Goal: Task Accomplishment & Management: Manage account settings

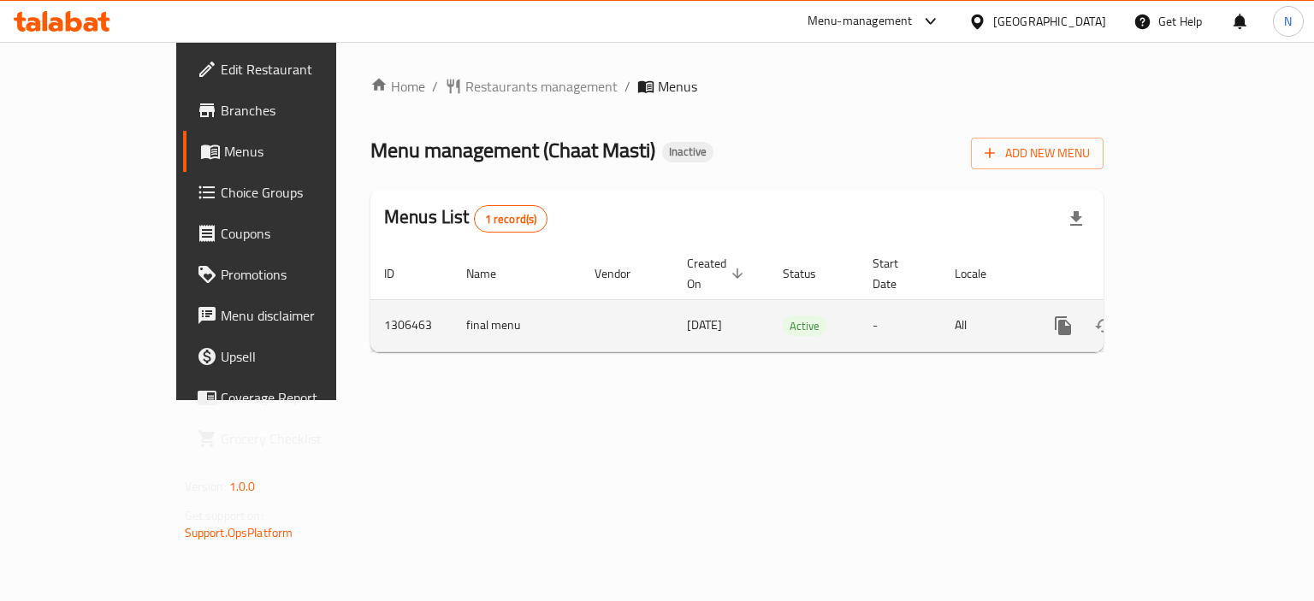
click at [1196, 316] on icon "enhanced table" at bounding box center [1186, 326] width 21 height 21
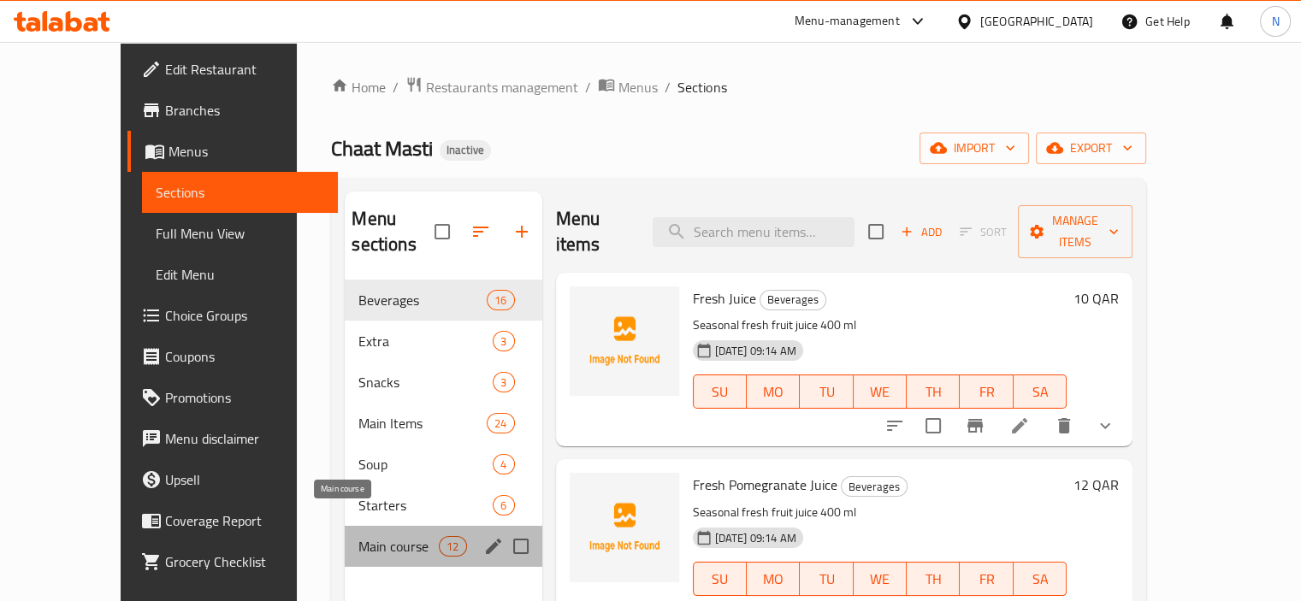
click at [358, 536] on span "Main course" at bounding box center [398, 546] width 80 height 21
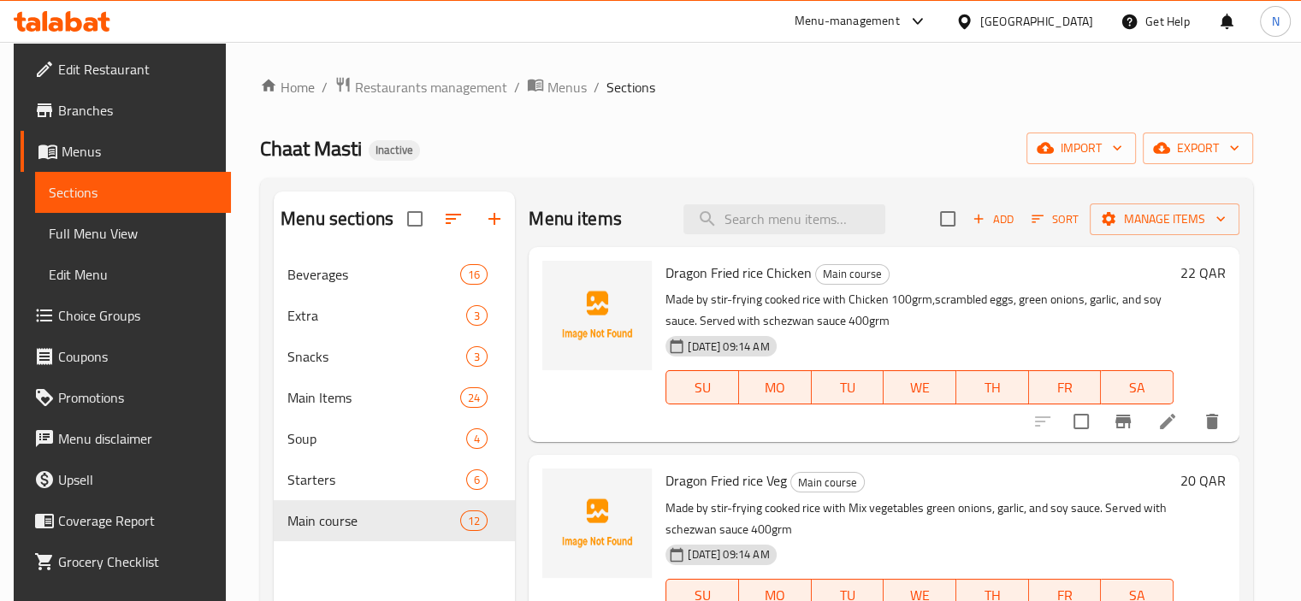
click at [703, 422] on div "Dragon Fried rice Chicken Main course Made by stir-frying cooked rice with Chic…" at bounding box center [920, 344] width 522 height 181
click at [980, 362] on div "19-08-2025 09:14 AM SU MO TU WE TH FR SA" at bounding box center [920, 375] width 522 height 92
click at [1253, 296] on div "Menu sections Beverages 16 Extra 3 Snacks 3 Main Items 24 Soup 4 Starters 6 Mai…" at bounding box center [756, 492] width 993 height 629
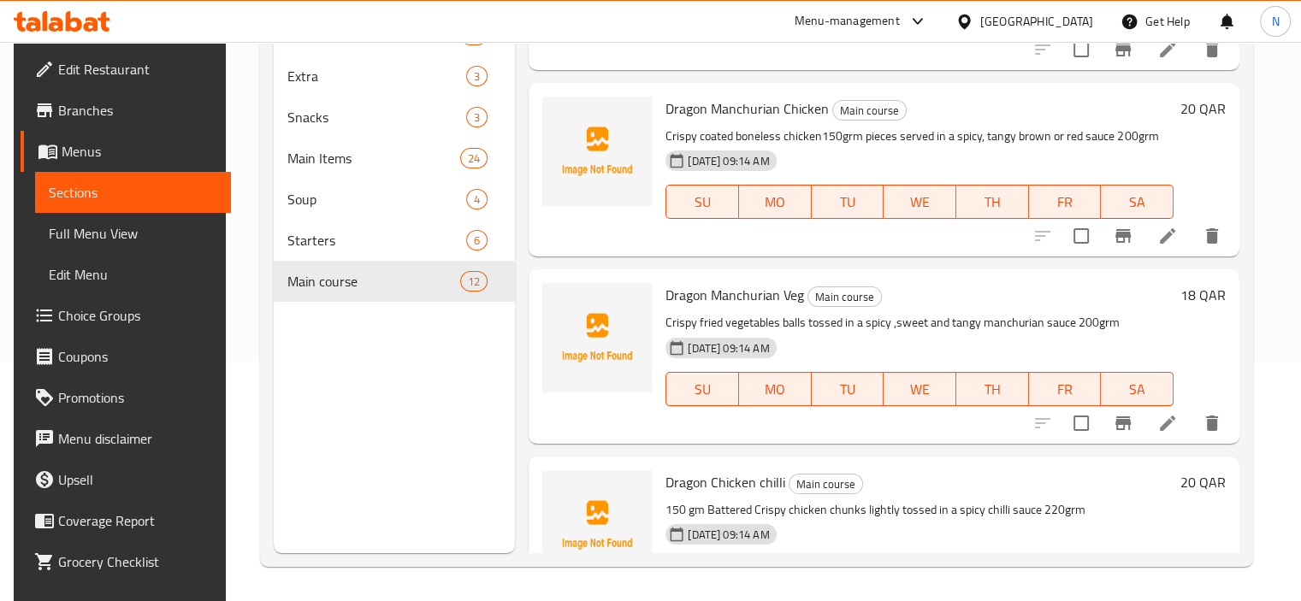
scroll to position [1811, 0]
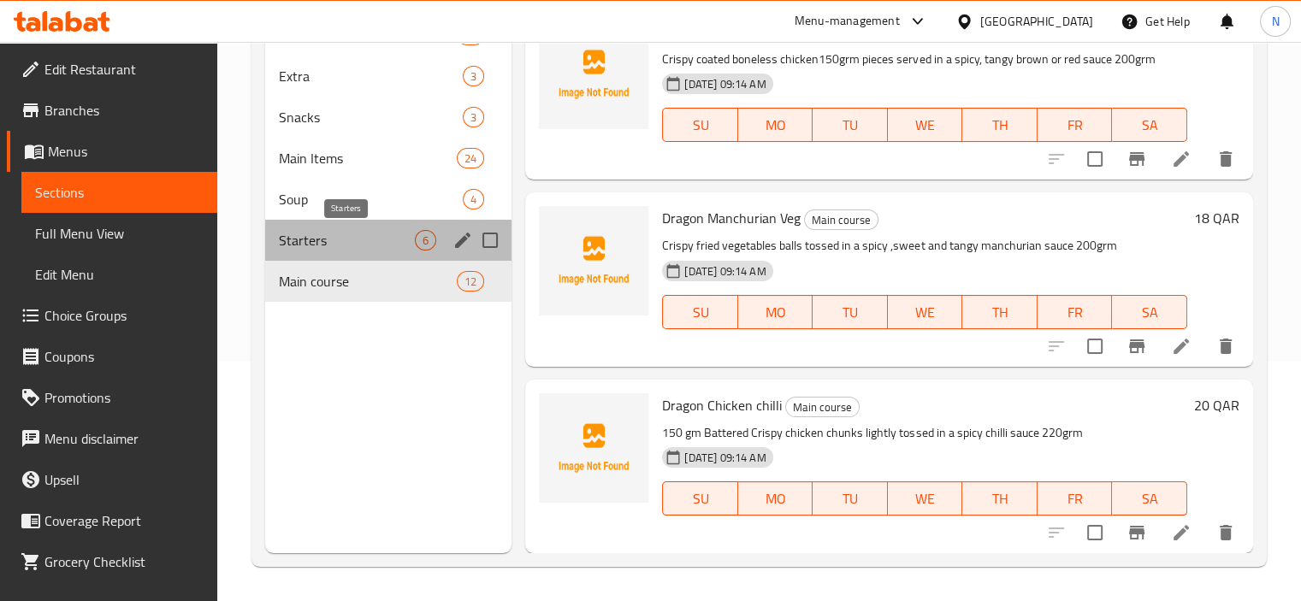
click at [386, 242] on span "Starters" at bounding box center [347, 240] width 137 height 21
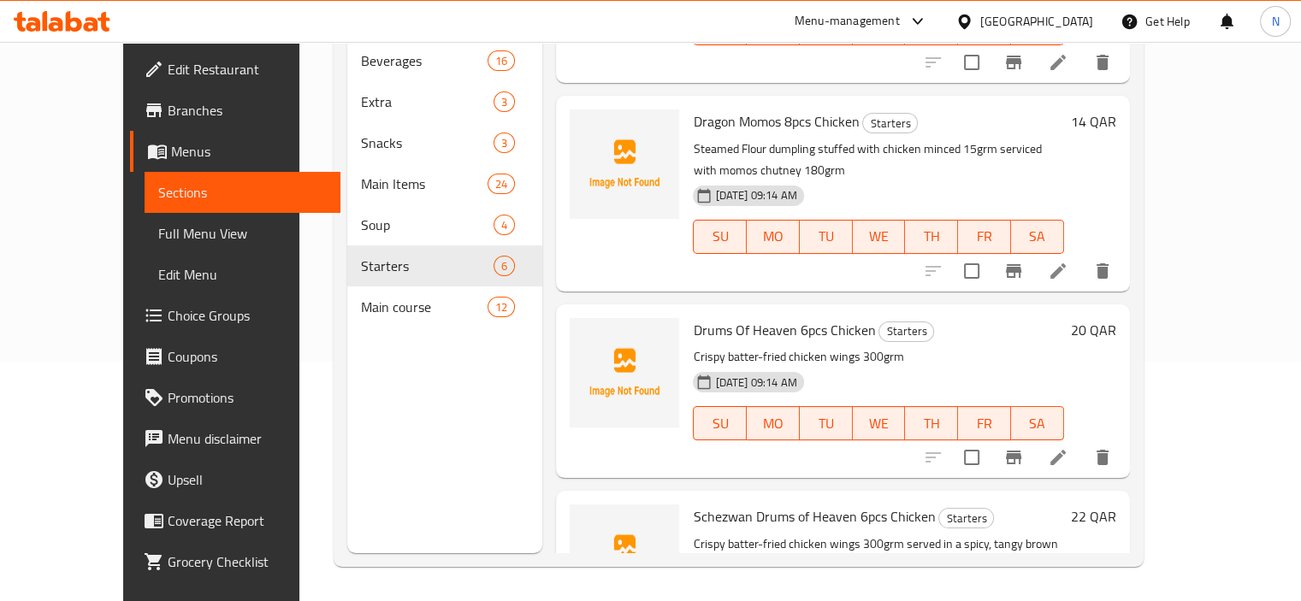
click at [926, 318] on h6 "Drums Of Heaven 6pcs Chicken Starters" at bounding box center [878, 330] width 370 height 24
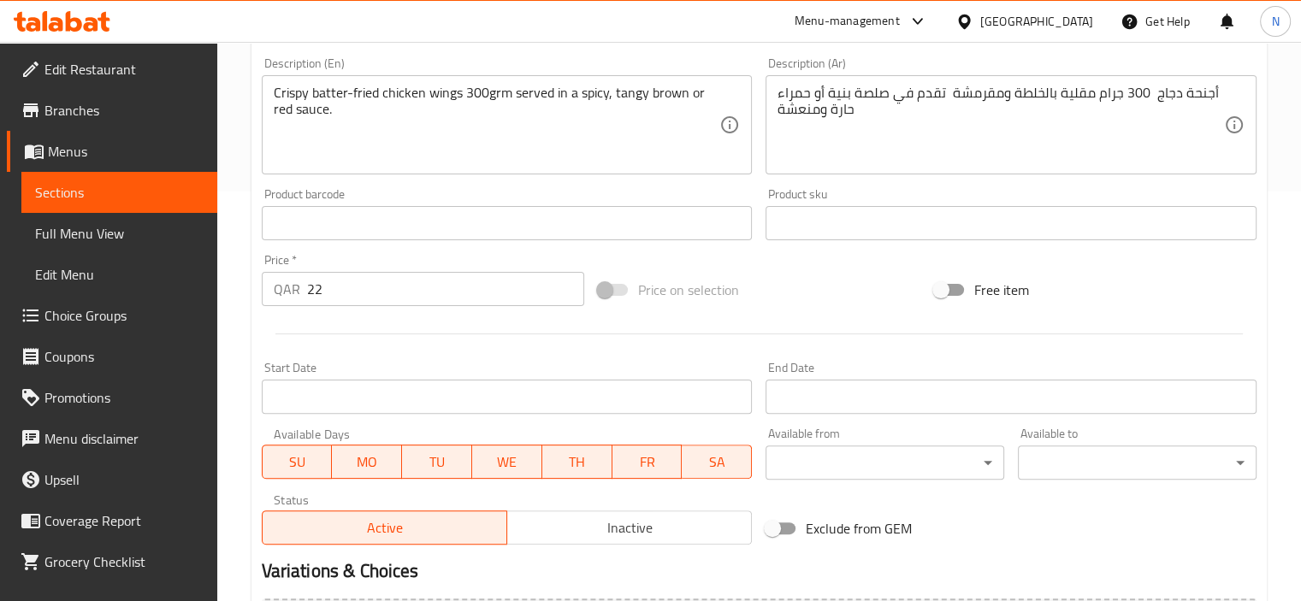
scroll to position [468, 0]
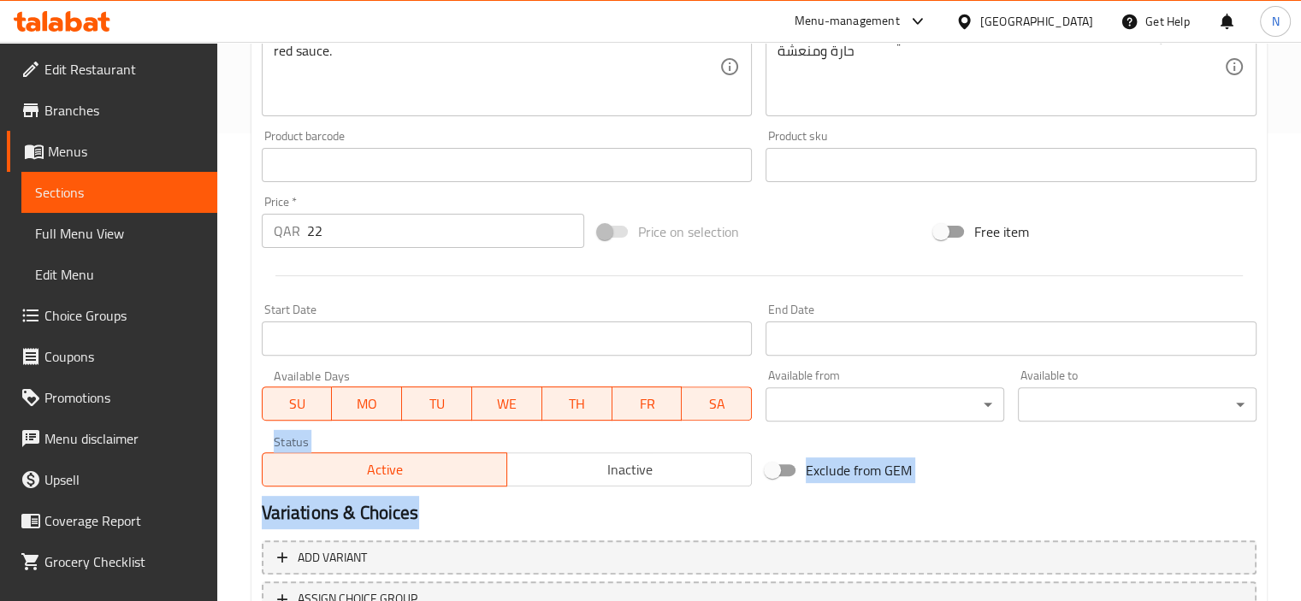
drag, startPoint x: 1286, startPoint y: 389, endPoint x: 1291, endPoint y: 514, distance: 125.0
click at [1291, 514] on div "Home / Restaurants management / Menus / Sections / item / update Starters secti…" at bounding box center [759, 157] width 1084 height 1167
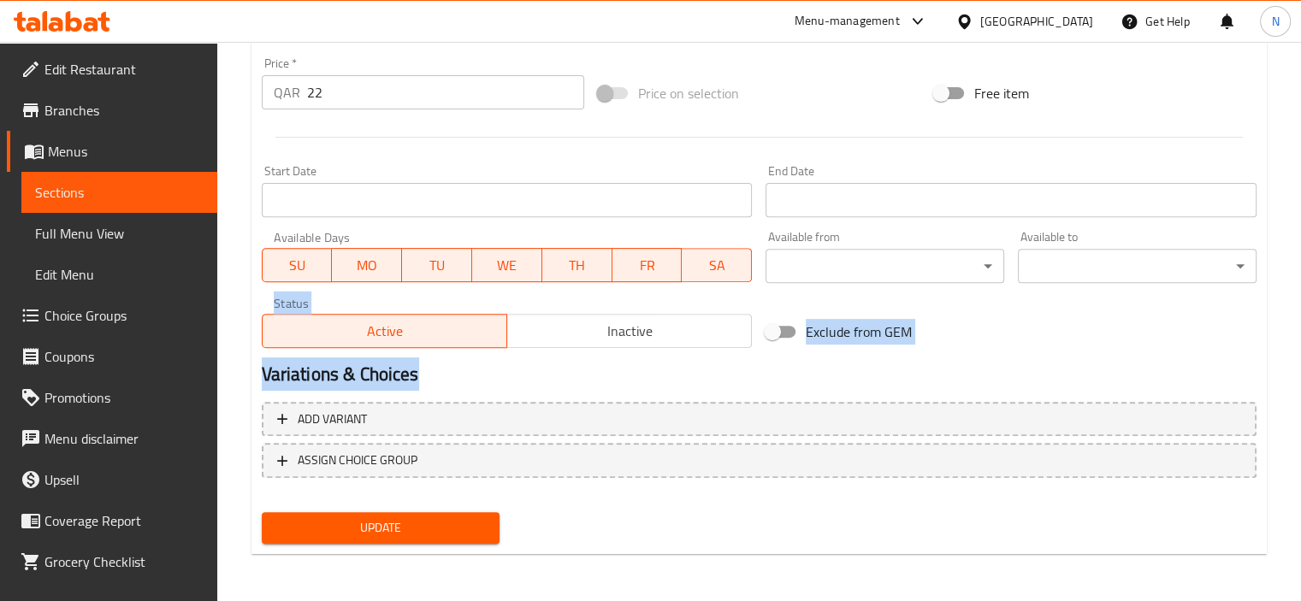
click at [86, 322] on span "Choice Groups" at bounding box center [123, 315] width 159 height 21
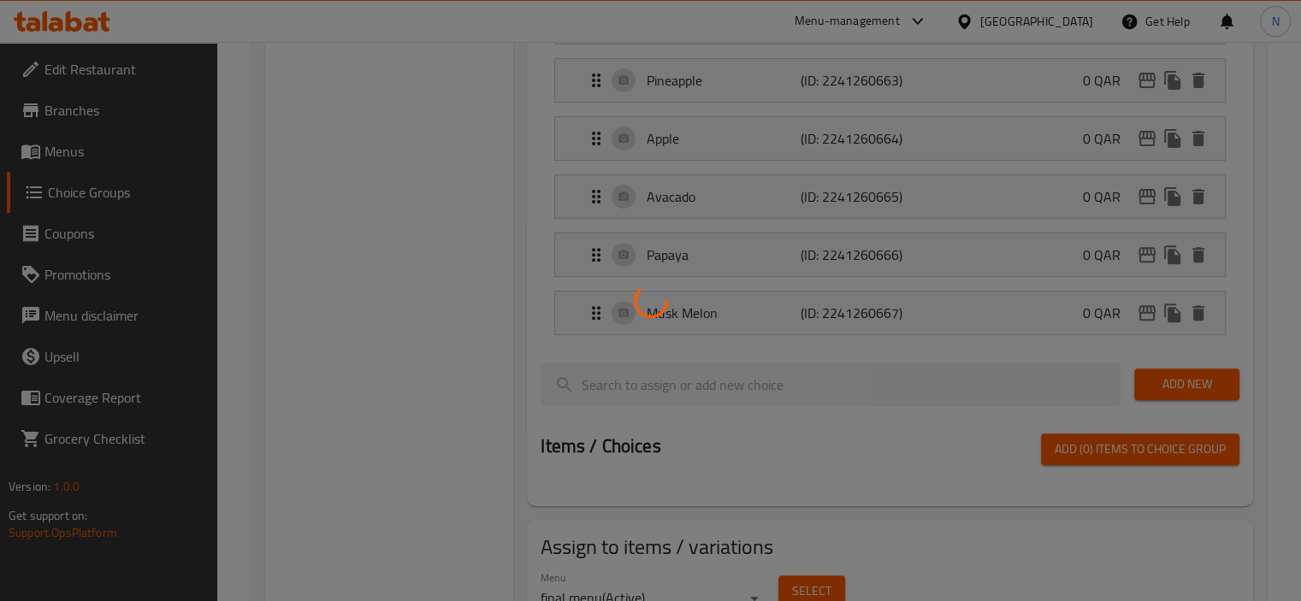
scroll to position [242, 0]
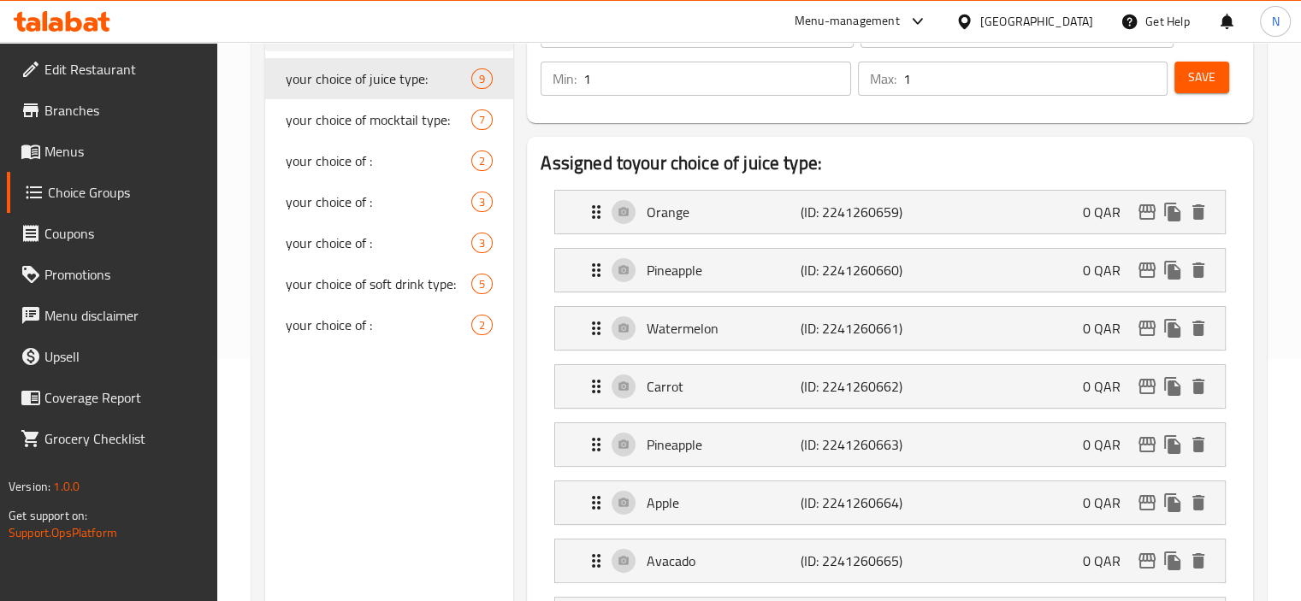
click at [418, 457] on div at bounding box center [650, 300] width 1301 height 601
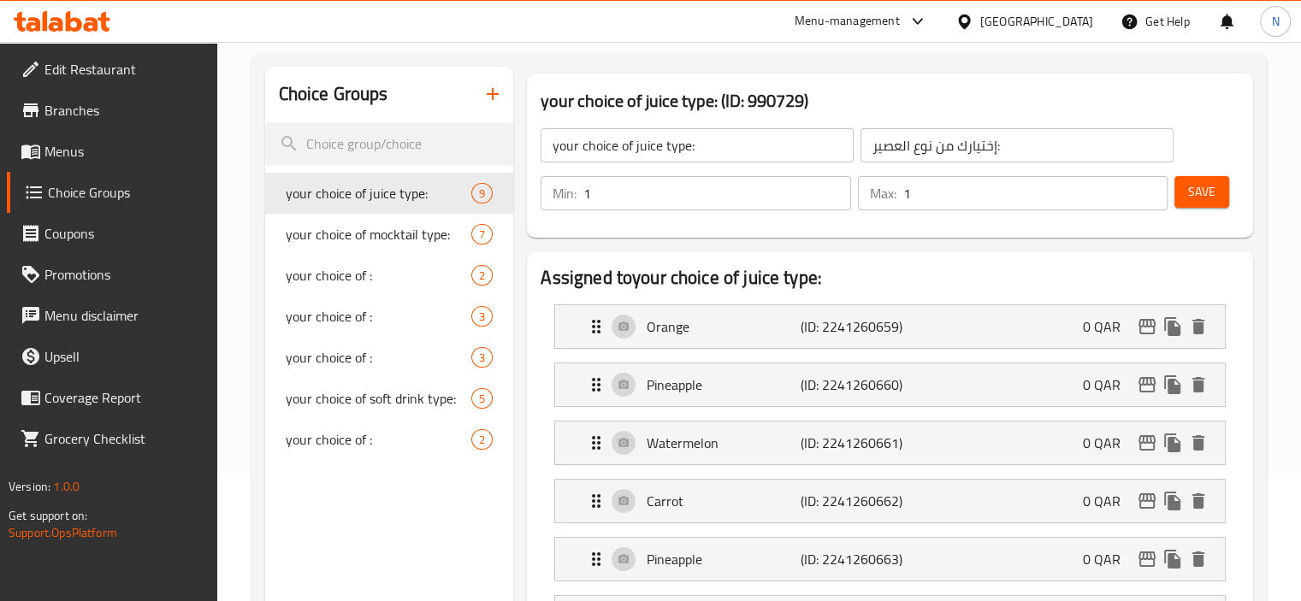
scroll to position [105, 0]
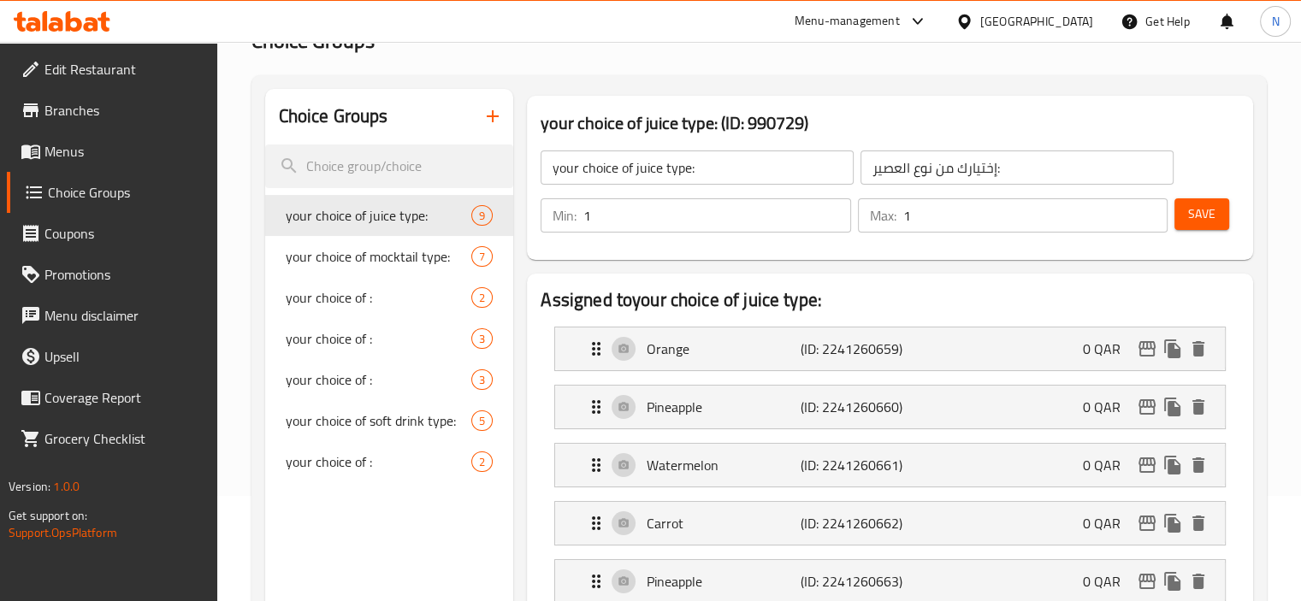
click at [510, 103] on div "Choice Groups" at bounding box center [389, 117] width 249 height 56
click at [498, 107] on icon "button" at bounding box center [492, 116] width 21 height 21
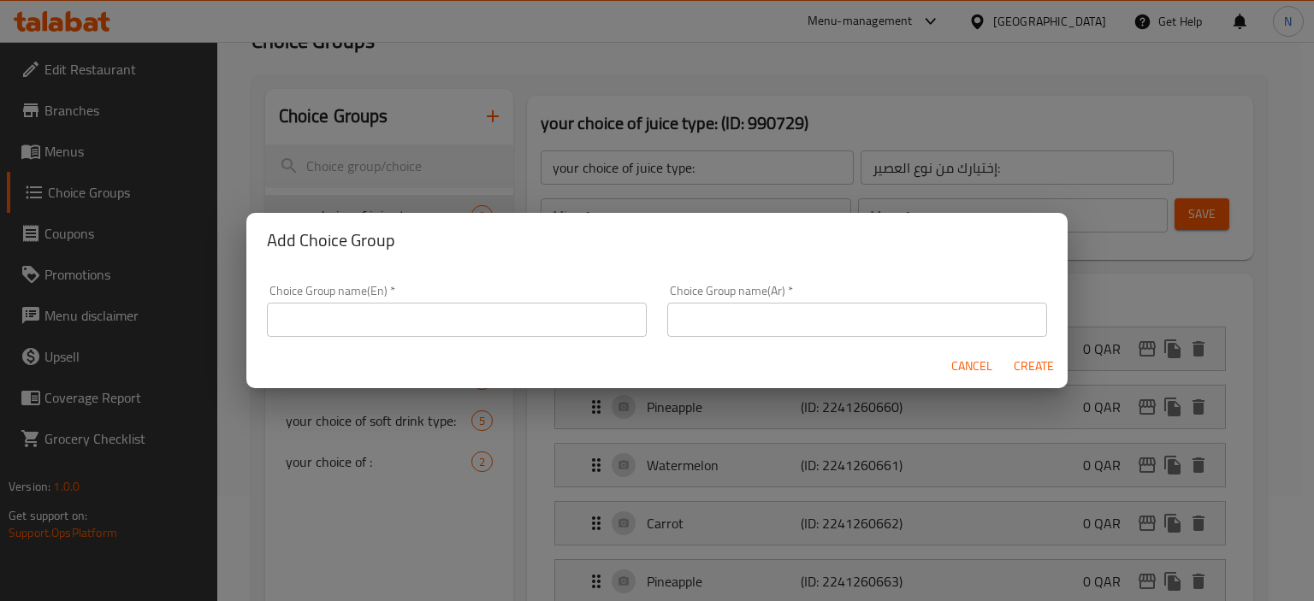
click at [373, 317] on input "text" at bounding box center [457, 320] width 380 height 34
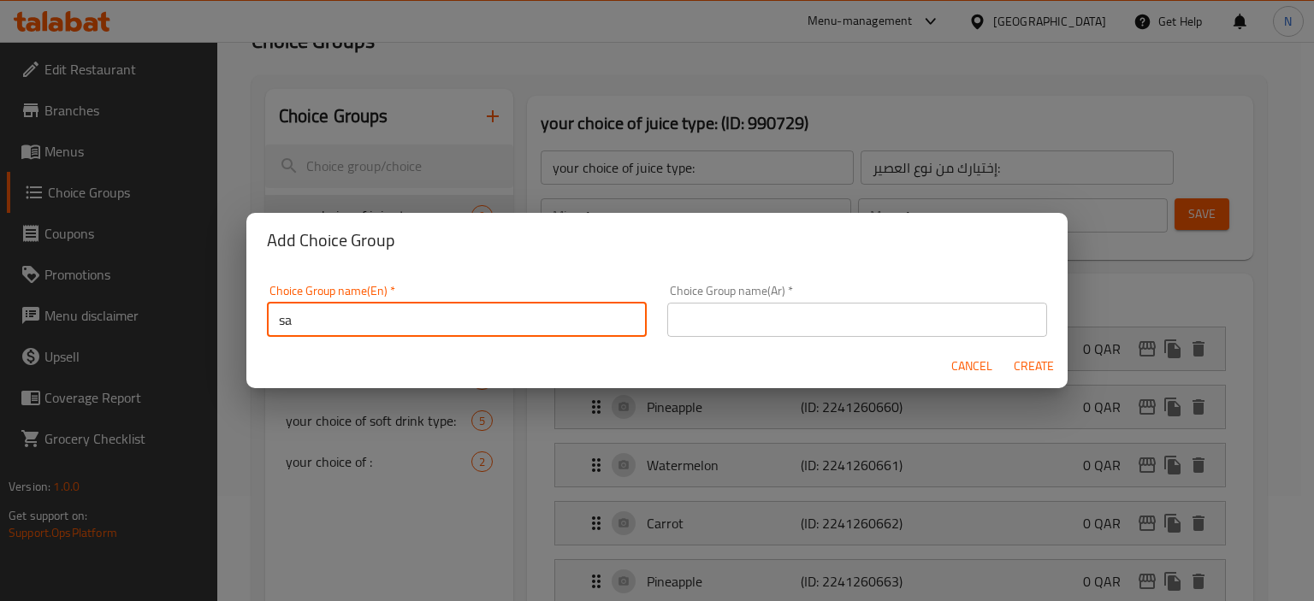
type input "s"
type input "غ"
type input "Your Choice Of Sauce:"
click at [752, 316] on input "text" at bounding box center [857, 320] width 380 height 34
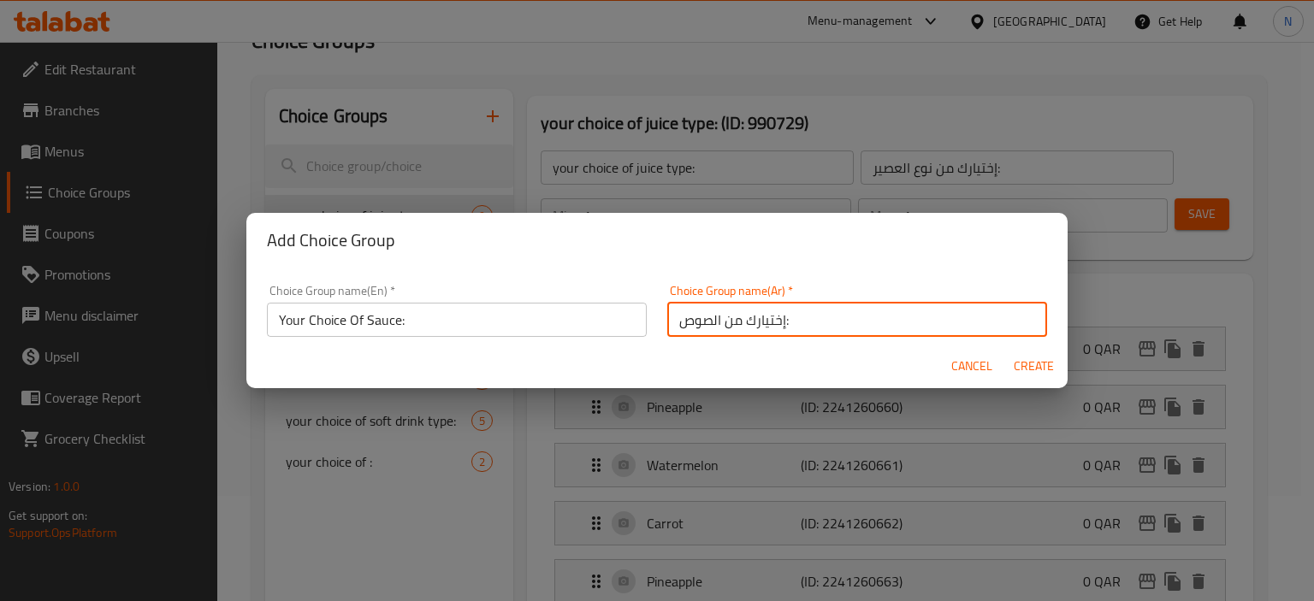
type input "إختيارك من الصوص:"
click at [1019, 375] on span "Create" at bounding box center [1033, 366] width 41 height 21
type input "Your Choice Of Sauce:"
type input "إختيارك من الصوص:"
type input "0"
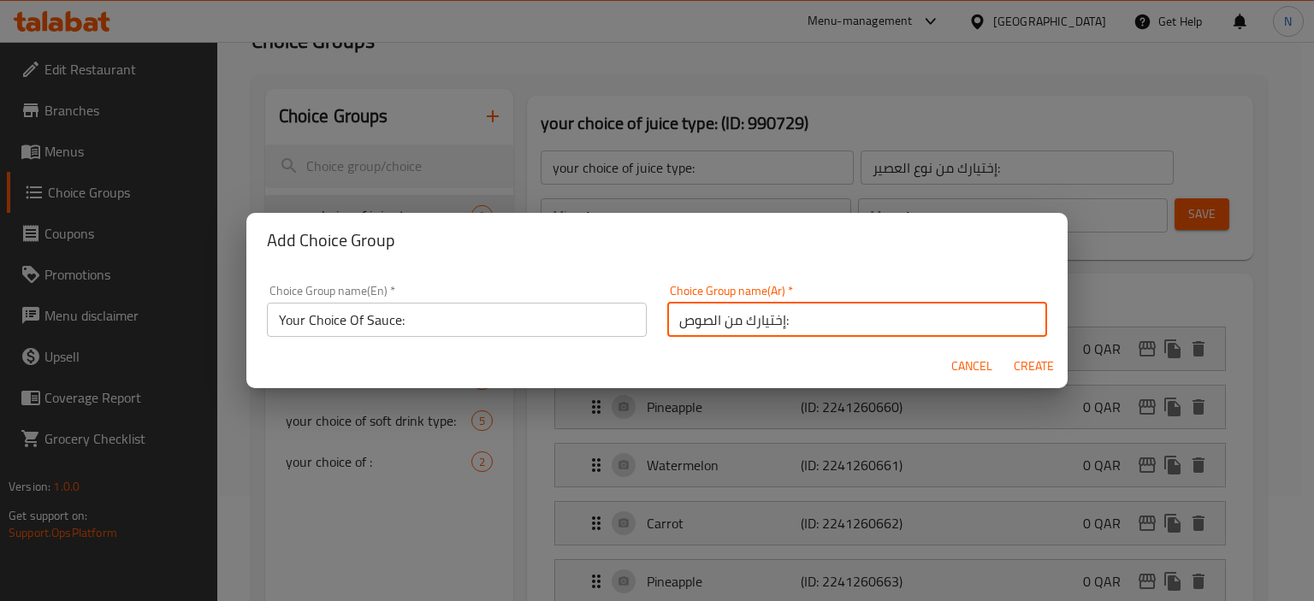
type input "0"
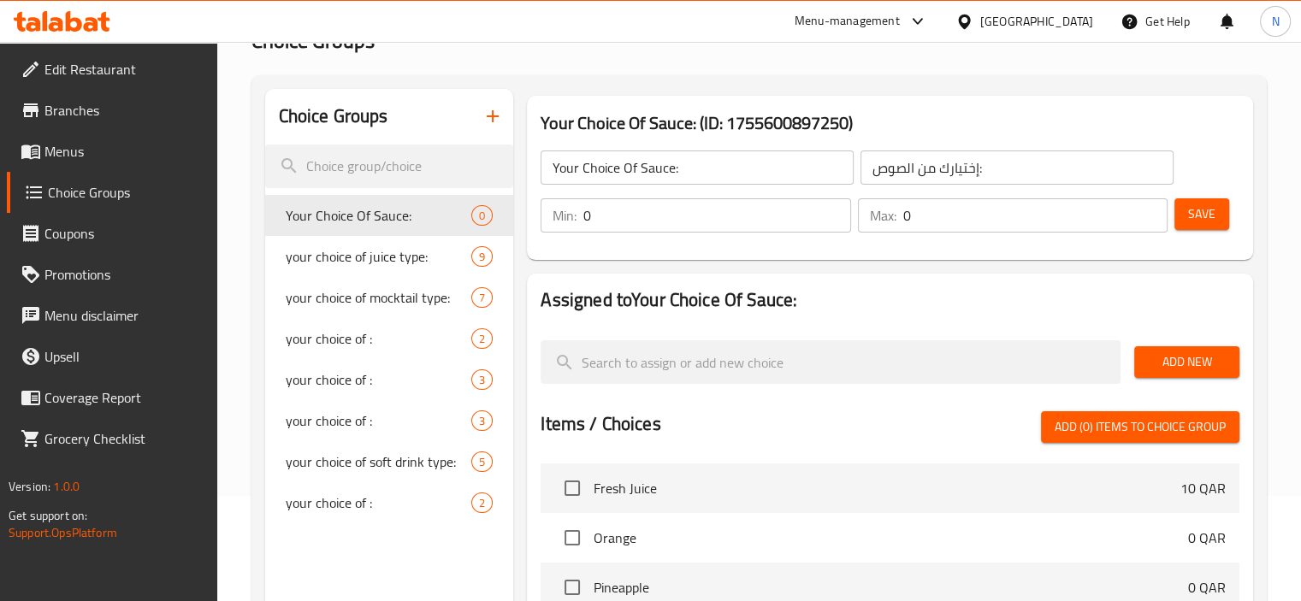
click at [1171, 362] on span "Add New" at bounding box center [1187, 362] width 78 height 21
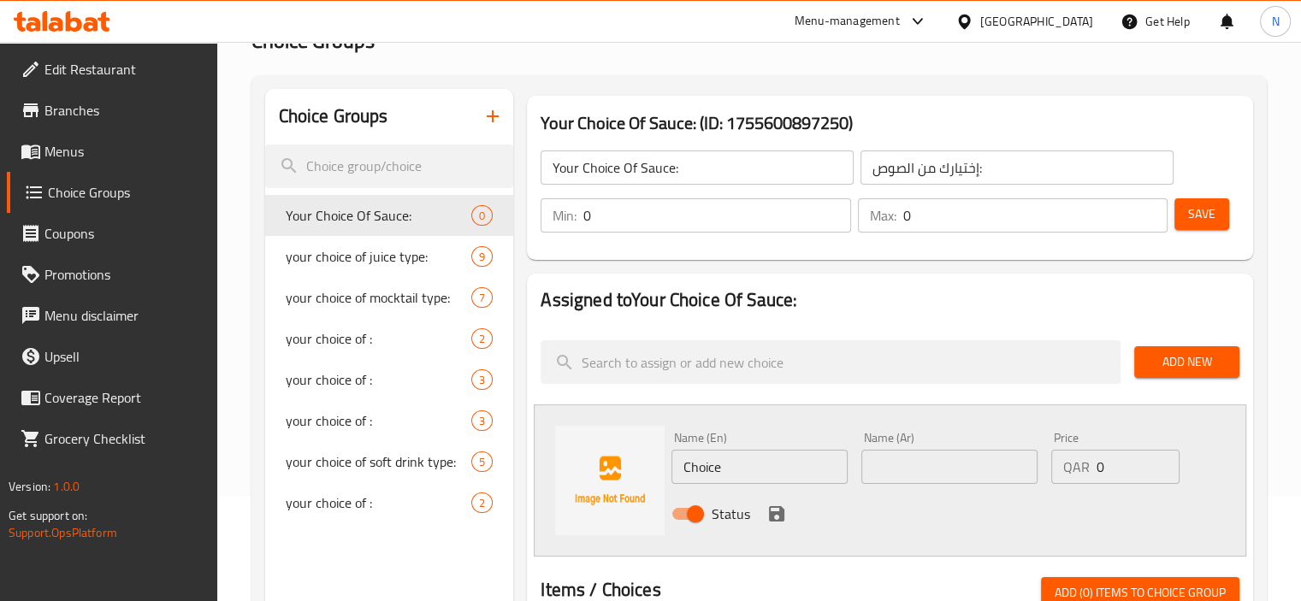
click at [700, 473] on input "Choice" at bounding box center [759, 467] width 176 height 34
type input "ق"
click at [927, 457] on input "text" at bounding box center [949, 467] width 176 height 34
click at [927, 457] on input "صوص" at bounding box center [949, 467] width 176 height 34
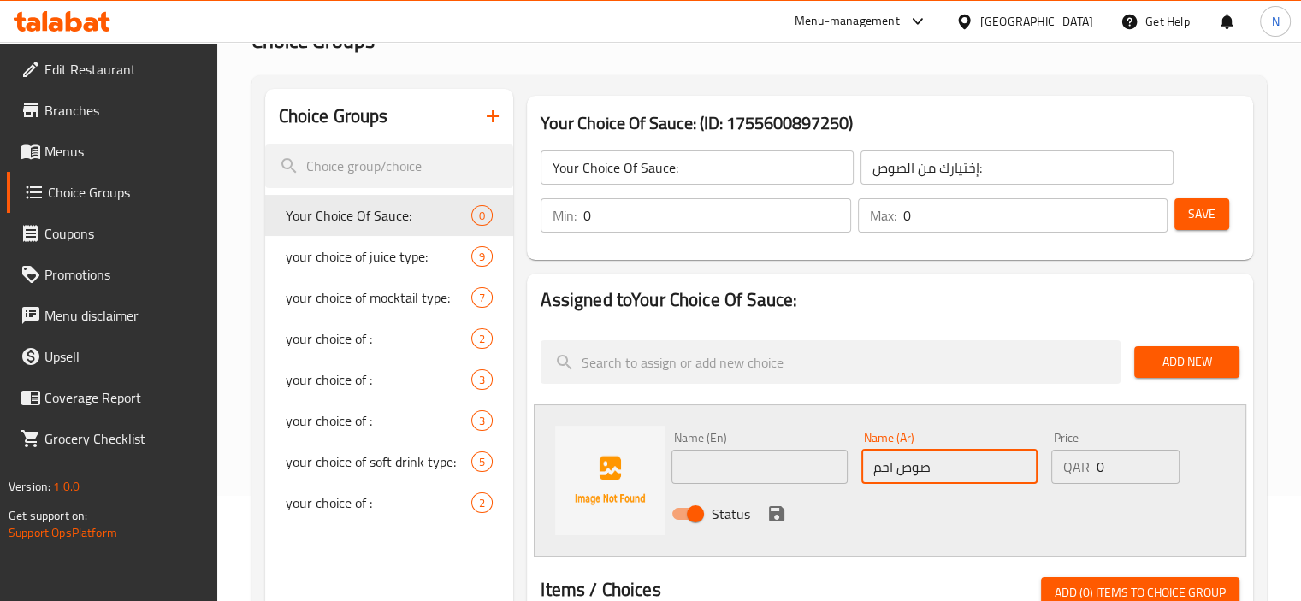
click at [937, 457] on input "صوص احم" at bounding box center [949, 467] width 176 height 34
type input "صوص احمر"
click at [745, 476] on input "text" at bounding box center [759, 467] width 176 height 34
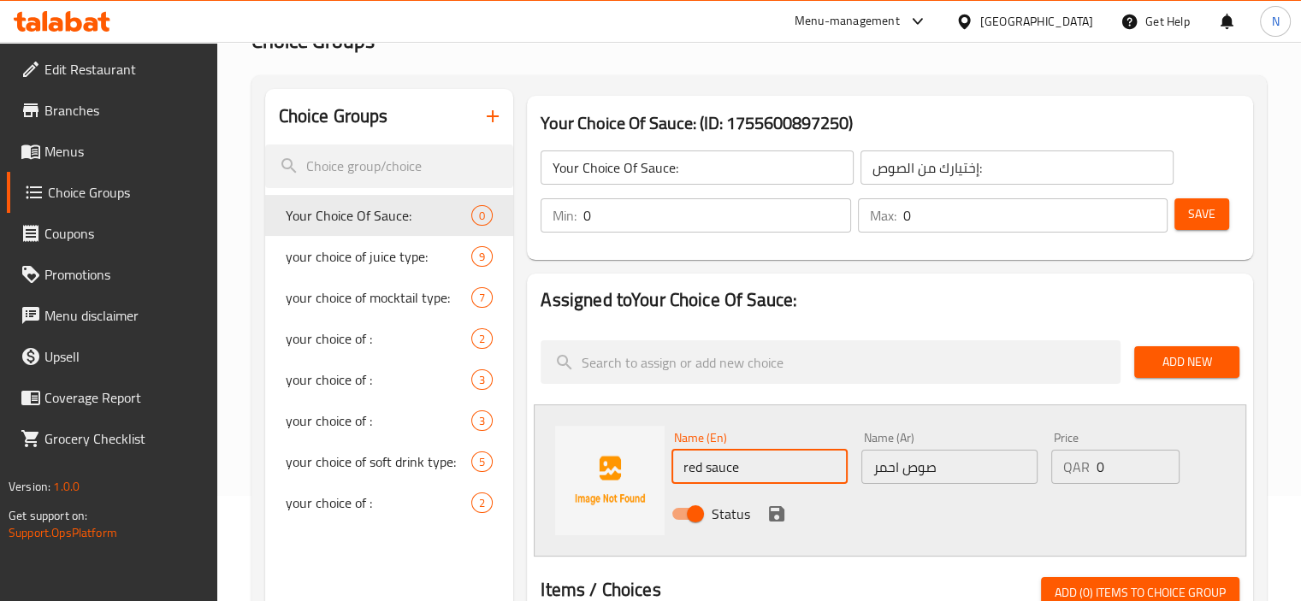
type input "red sauce"
click at [777, 512] on icon "save" at bounding box center [776, 513] width 15 height 15
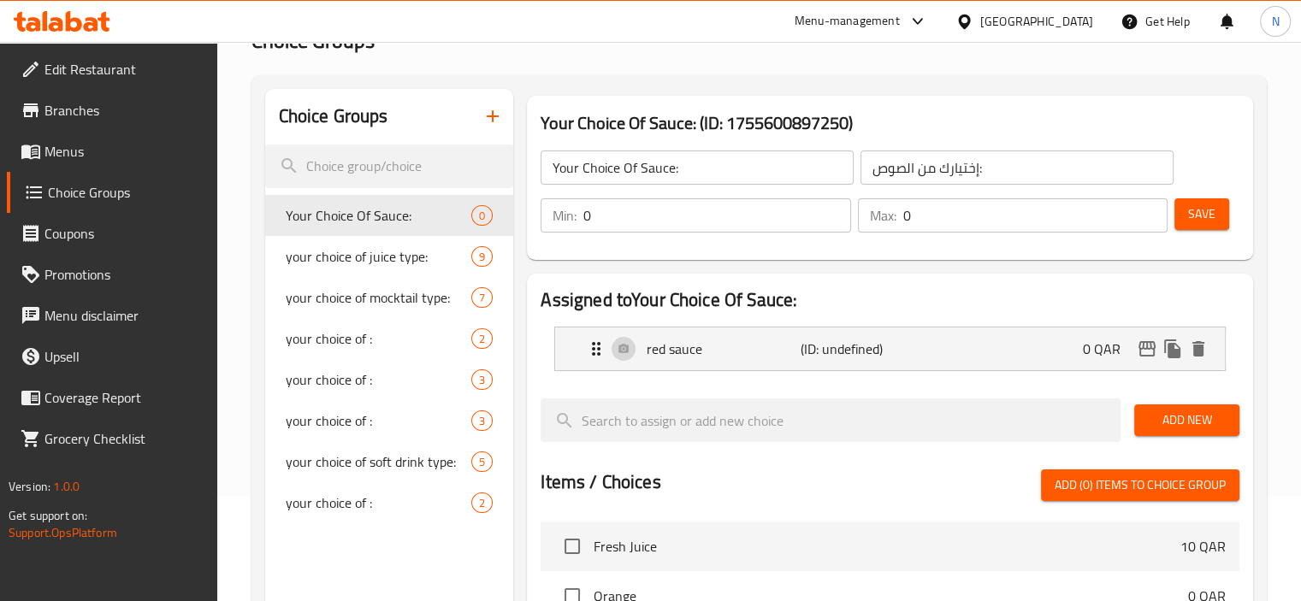
click at [1181, 403] on div "Add New" at bounding box center [1186, 420] width 119 height 57
click at [1168, 417] on span "Add New" at bounding box center [1187, 420] width 78 height 21
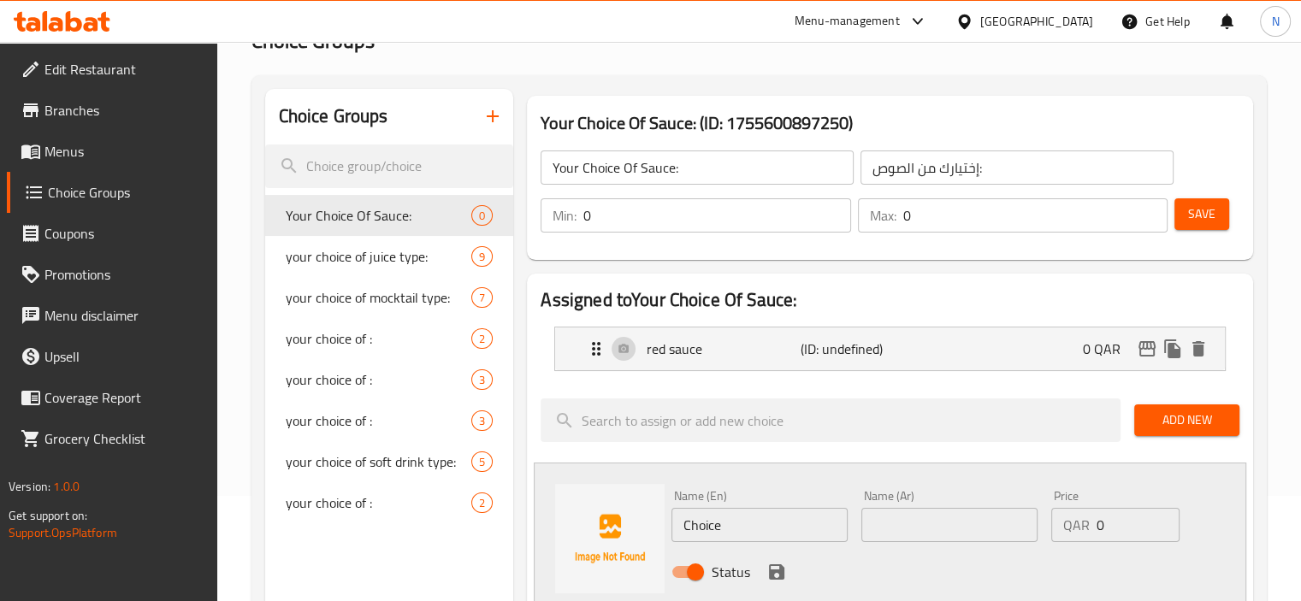
click at [708, 505] on div "Name (En) Choice Name (En)" at bounding box center [759, 516] width 176 height 52
click at [701, 535] on input "Choice" at bounding box center [759, 525] width 176 height 34
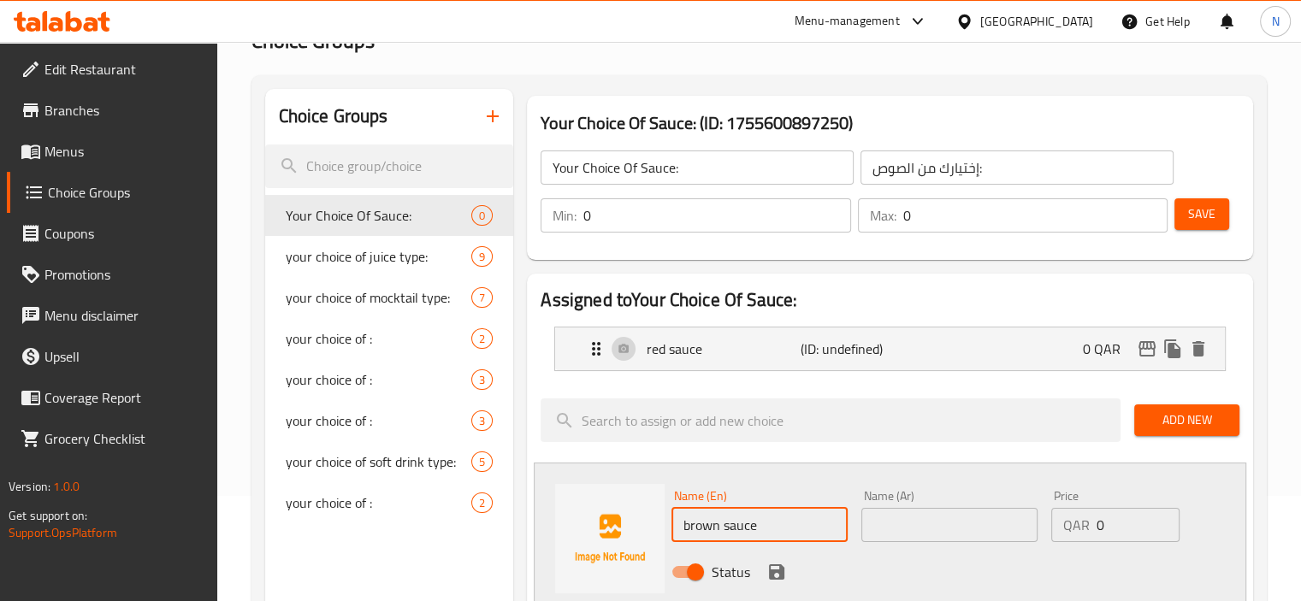
type input "brown sauce"
click at [930, 532] on input "text" at bounding box center [949, 525] width 176 height 34
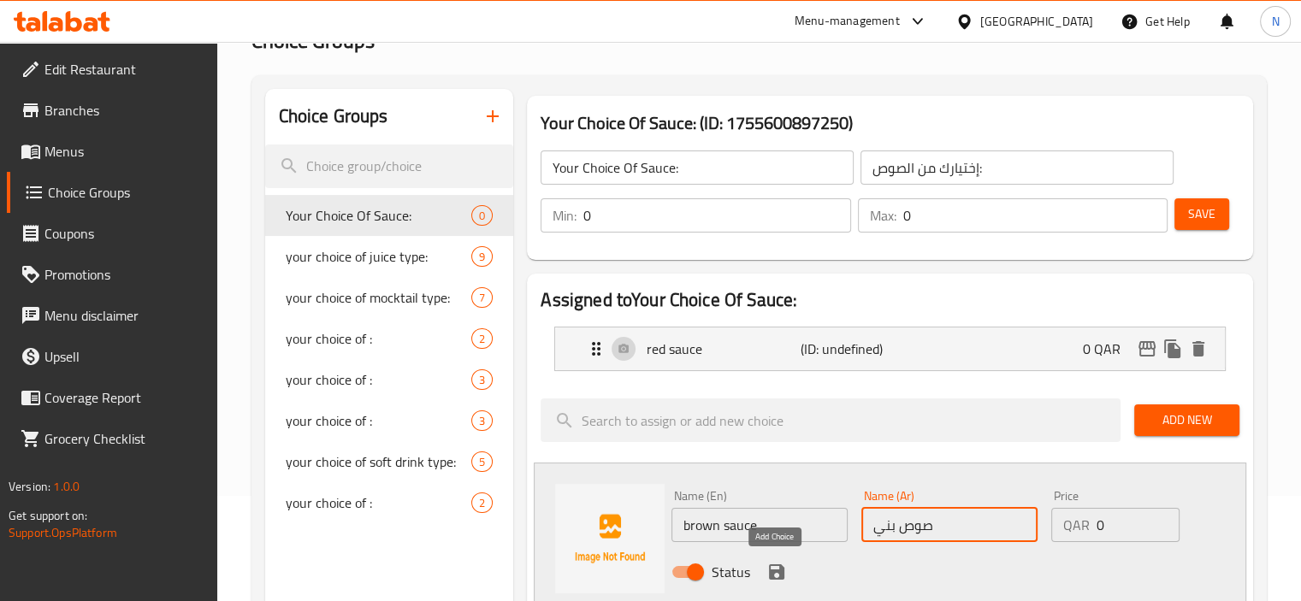
type input "صوص بني"
click at [780, 566] on icon "save" at bounding box center [776, 571] width 15 height 15
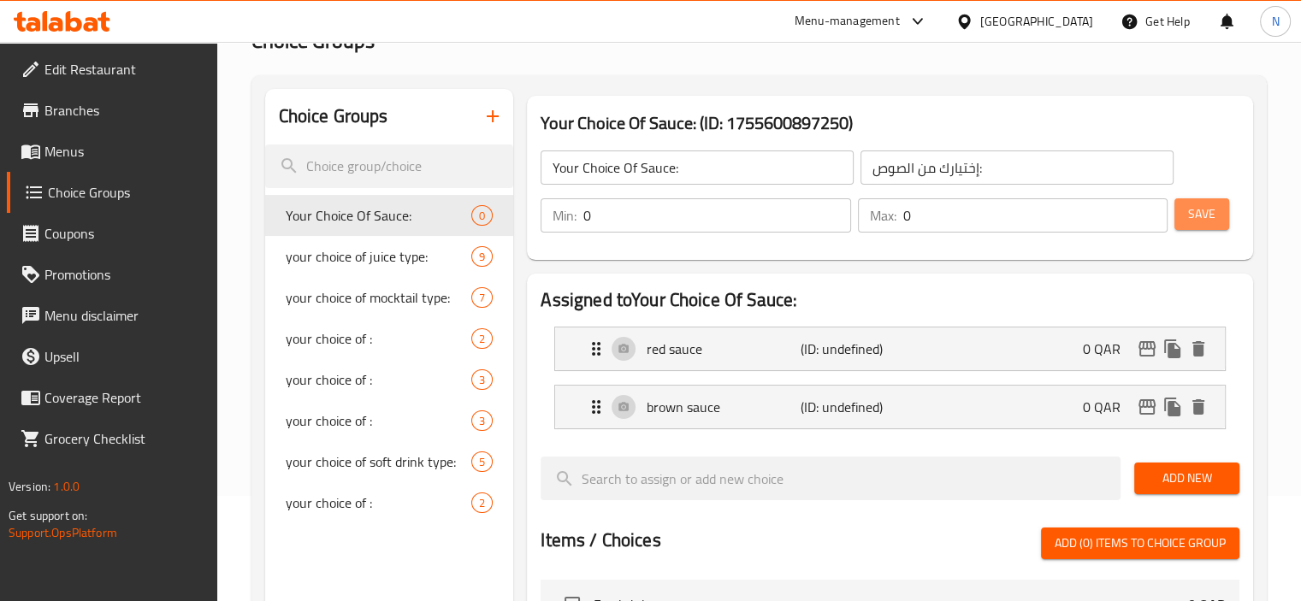
click at [1191, 204] on span "Save" at bounding box center [1201, 214] width 27 height 21
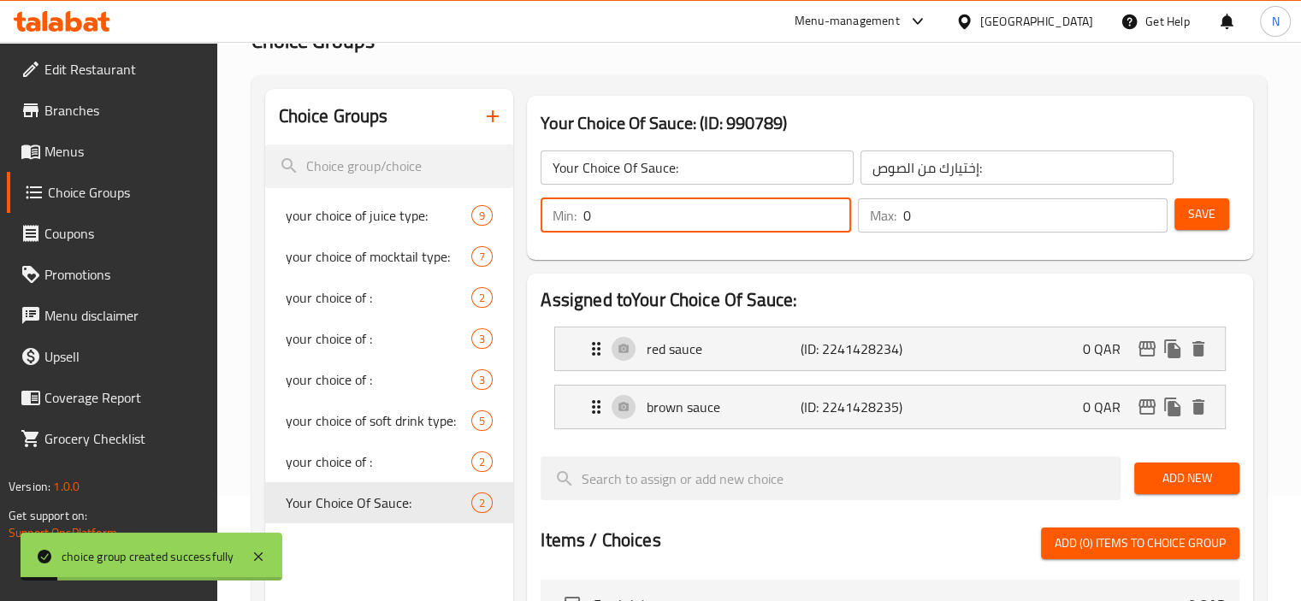
drag, startPoint x: 710, startPoint y: 221, endPoint x: 576, endPoint y: 212, distance: 133.7
click at [576, 212] on div "Min: 0 ​" at bounding box center [696, 215] width 310 height 34
type input "1"
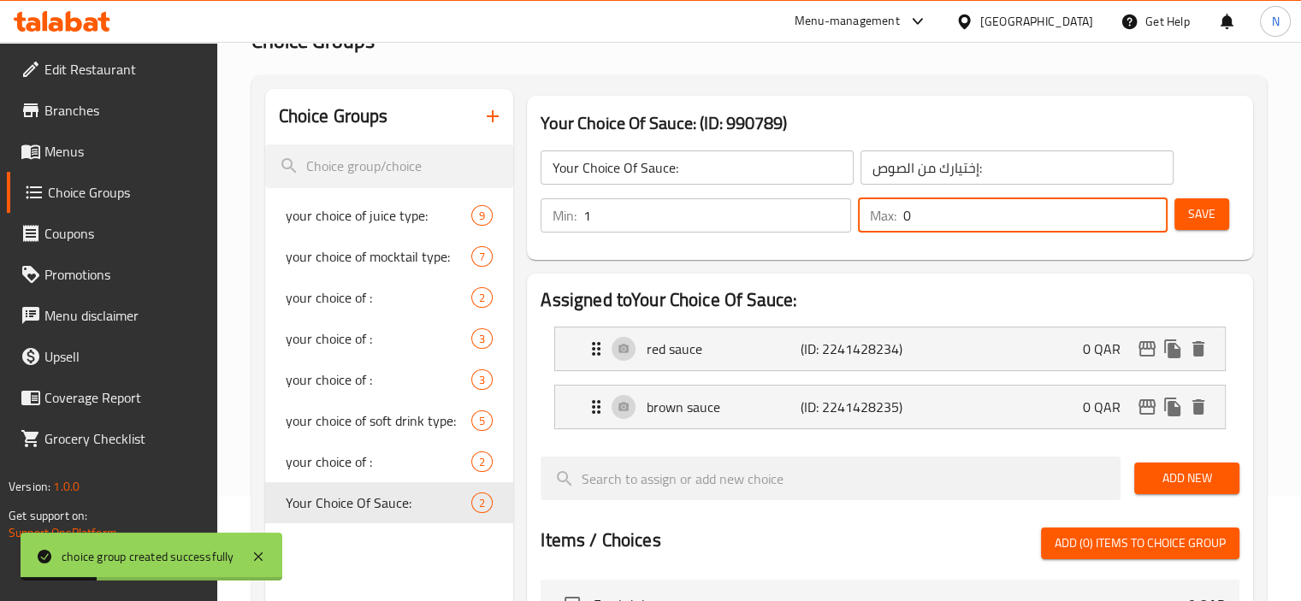
drag, startPoint x: 922, startPoint y: 218, endPoint x: 860, endPoint y: 252, distance: 70.4
click at [860, 252] on div "Your Choice Of Sauce: ​ إختيارك من الصوص: ​ Min: 1 ​ Max: 0 ​ Save" at bounding box center [890, 191] width 712 height 123
type input "1"
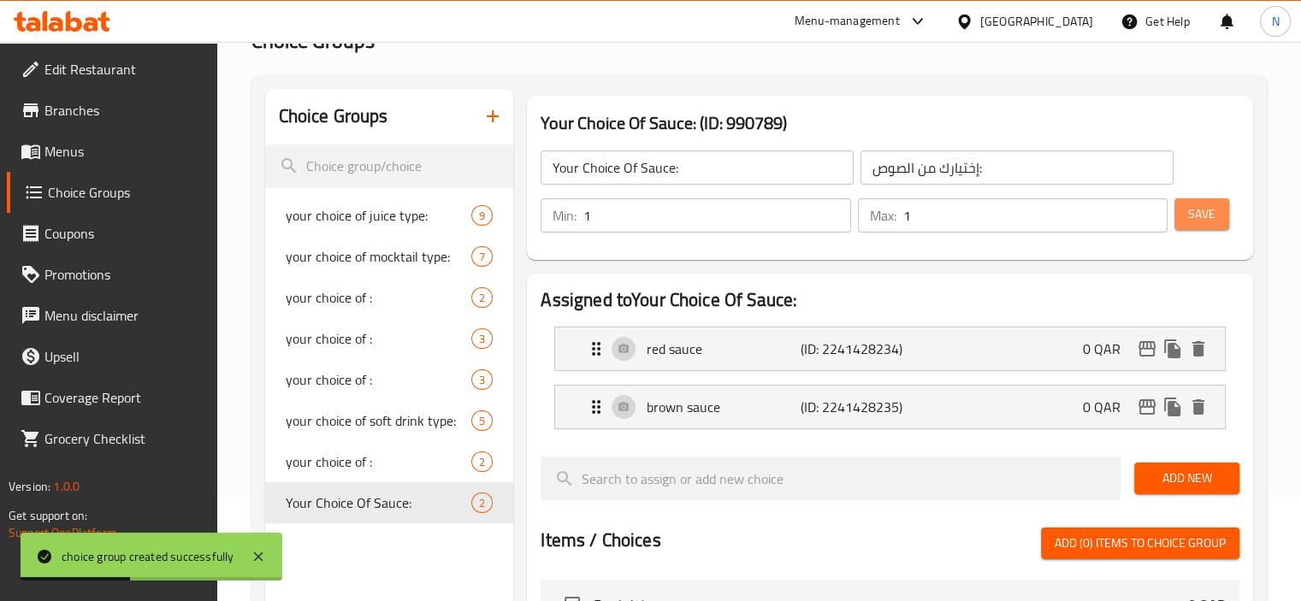
click at [1204, 213] on span "Save" at bounding box center [1201, 214] width 27 height 21
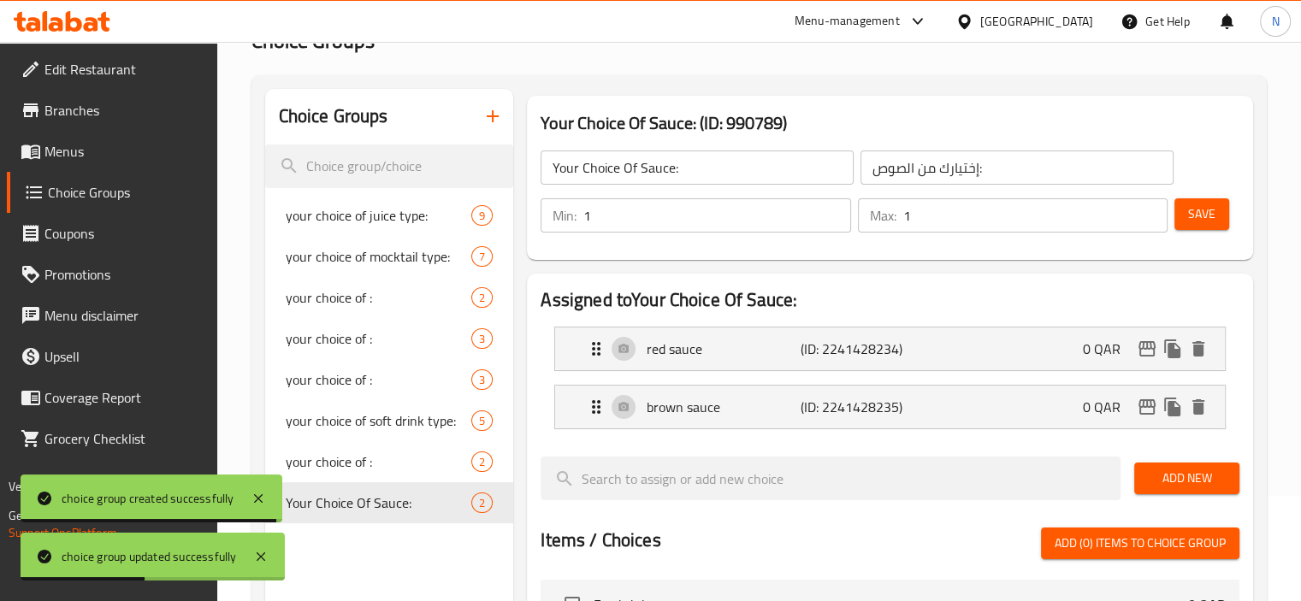
click at [1193, 216] on span "Save" at bounding box center [1201, 214] width 27 height 21
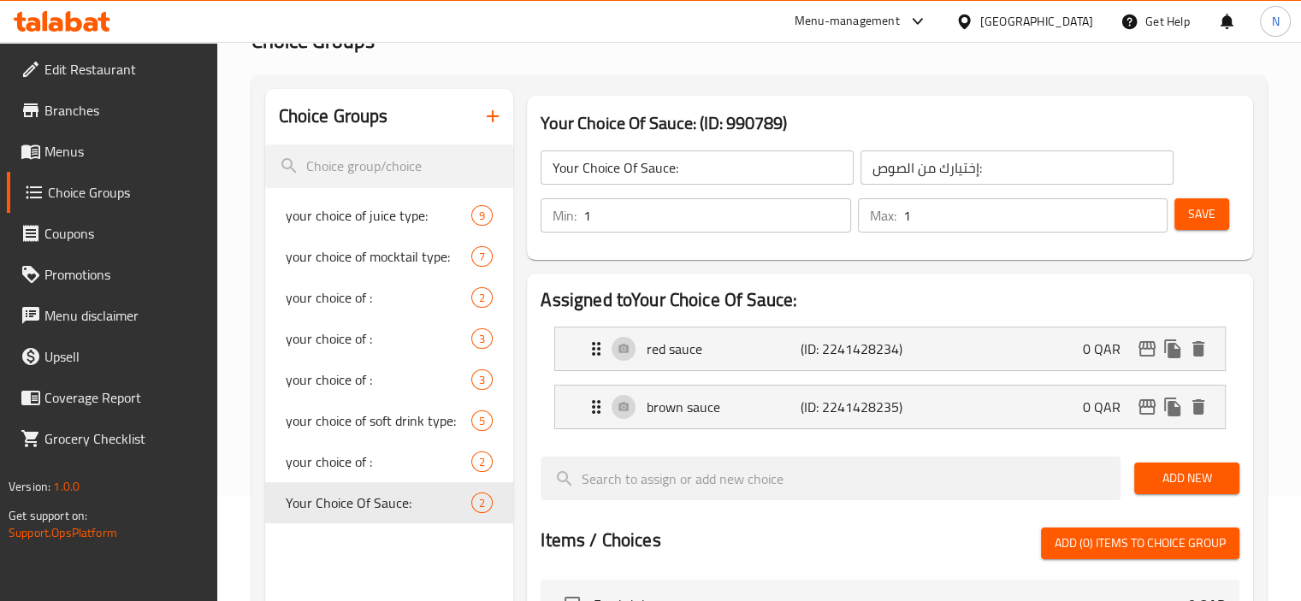
click at [111, 115] on span "Branches" at bounding box center [123, 110] width 159 height 21
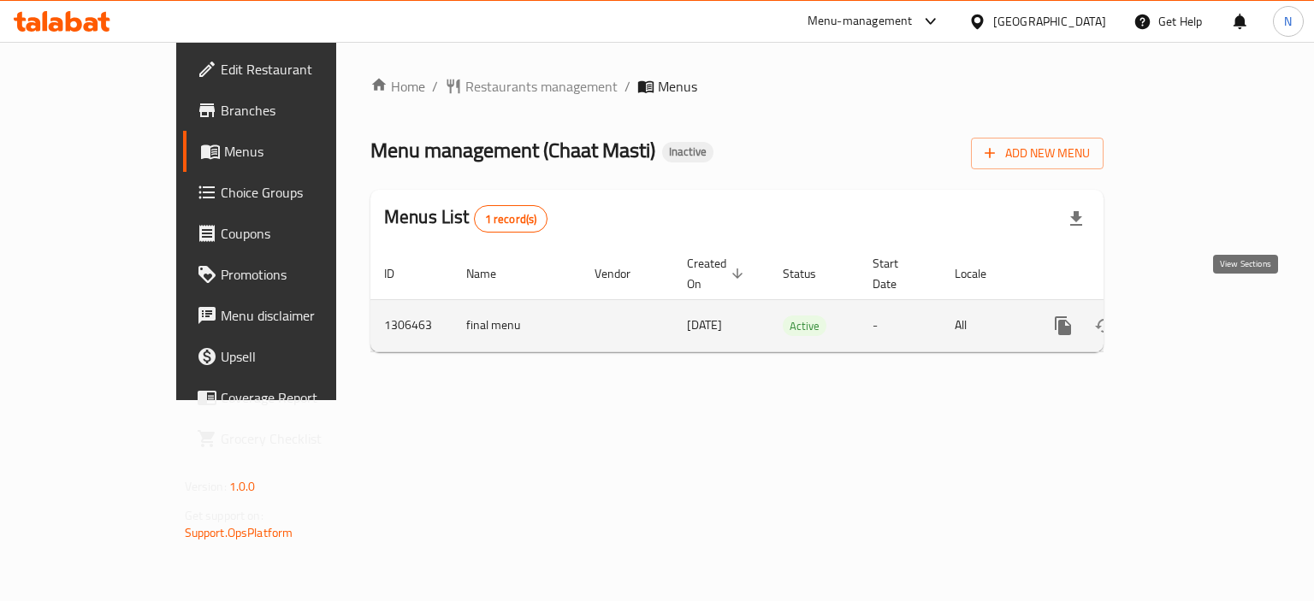
click at [1196, 316] on icon "enhanced table" at bounding box center [1186, 326] width 21 height 21
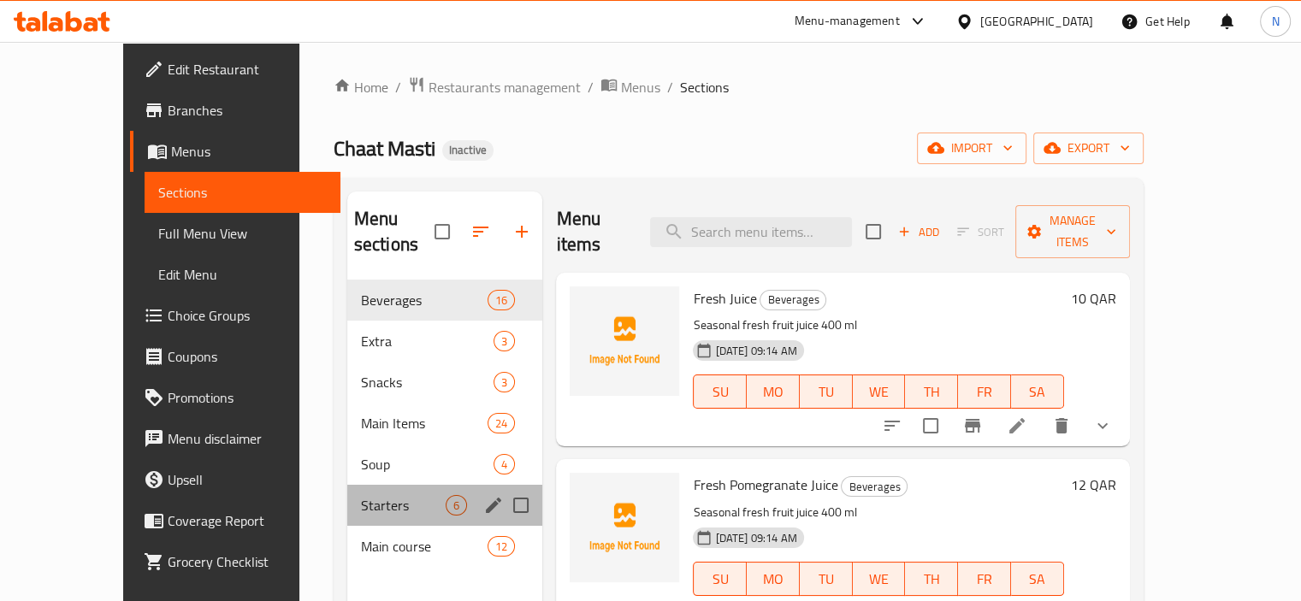
click at [347, 497] on div "Starters 6" at bounding box center [445, 505] width 196 height 41
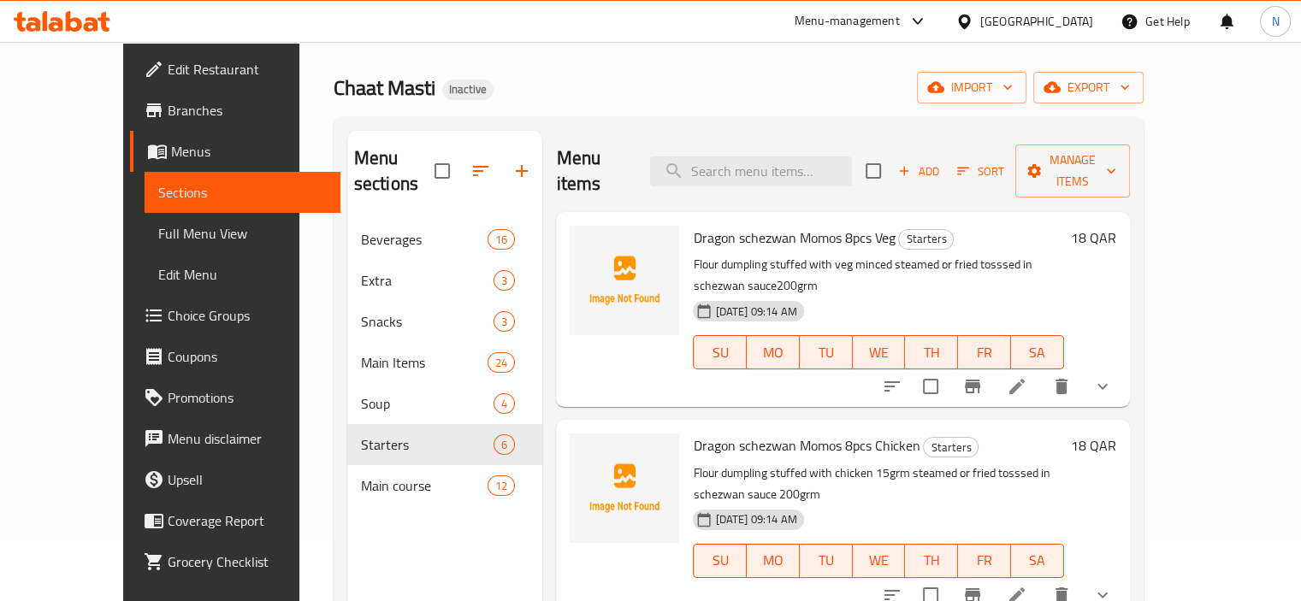
scroll to position [239, 0]
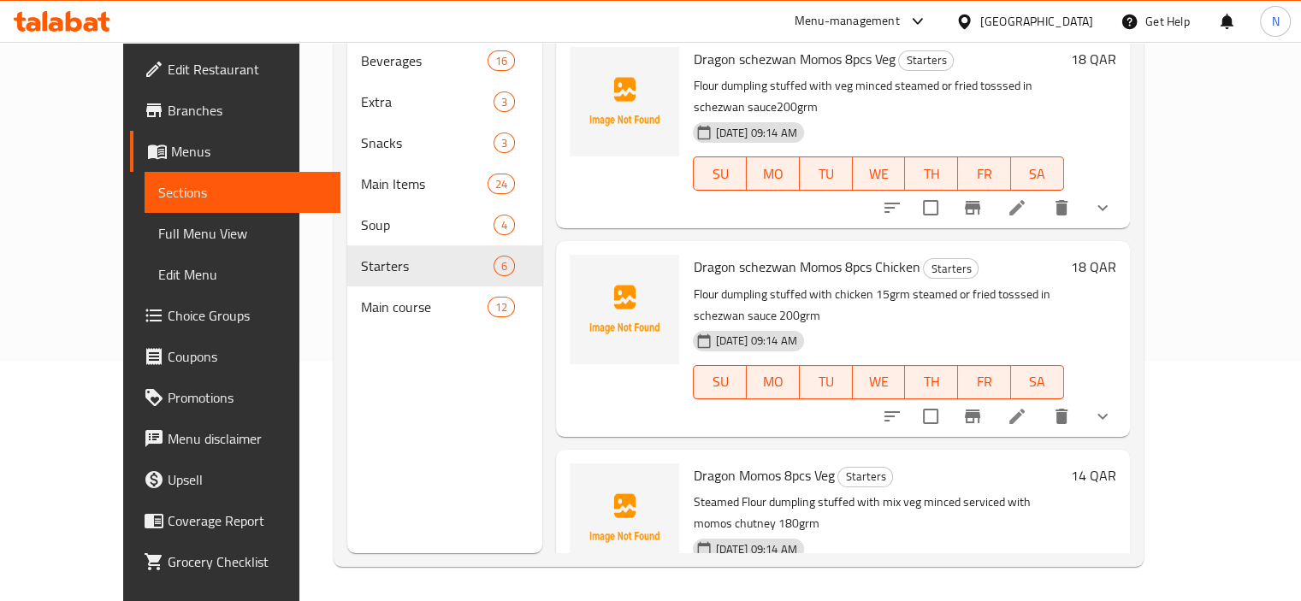
click at [1143, 401] on div "Menu sections Beverages 16 Extra 3 Snacks 3 Main Items 24 Soup 4 Starters 6 Mai…" at bounding box center [739, 252] width 810 height 629
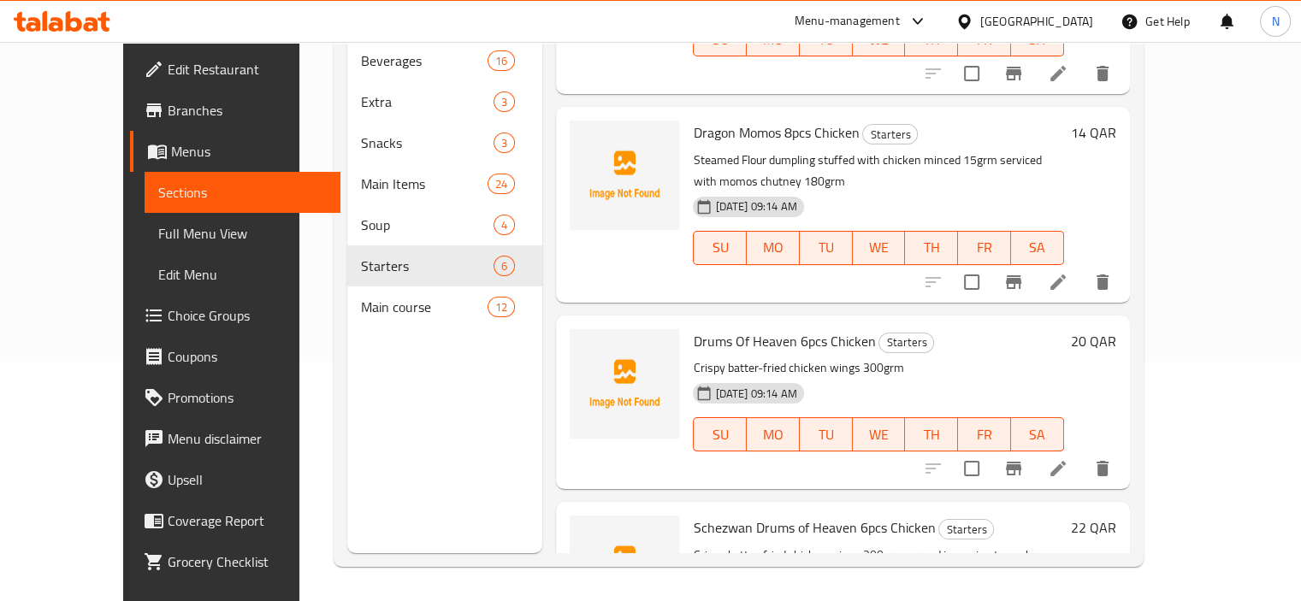
scroll to position [562, 0]
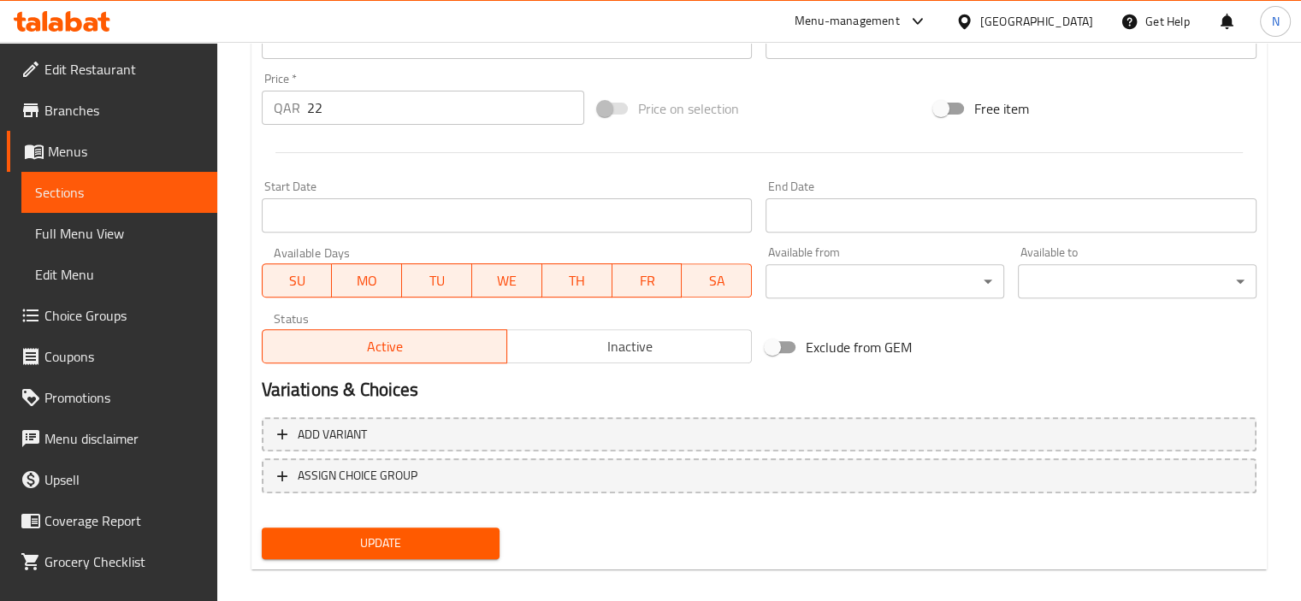
scroll to position [606, 0]
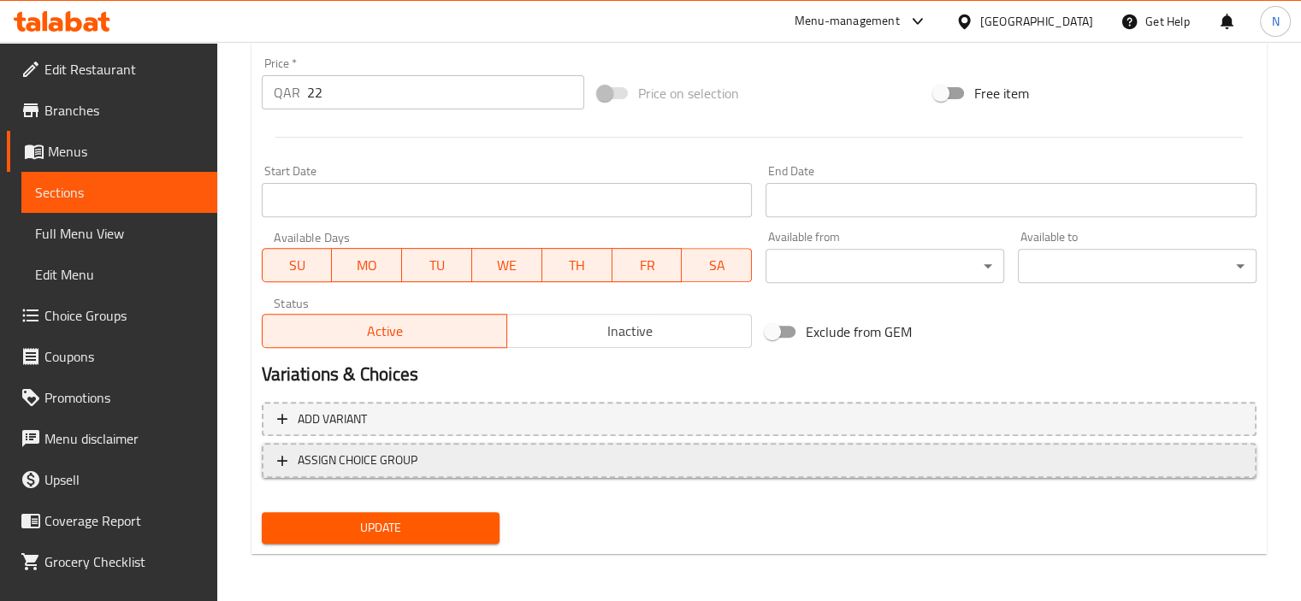
click at [318, 470] on span "ASSIGN CHOICE GROUP" at bounding box center [358, 460] width 120 height 21
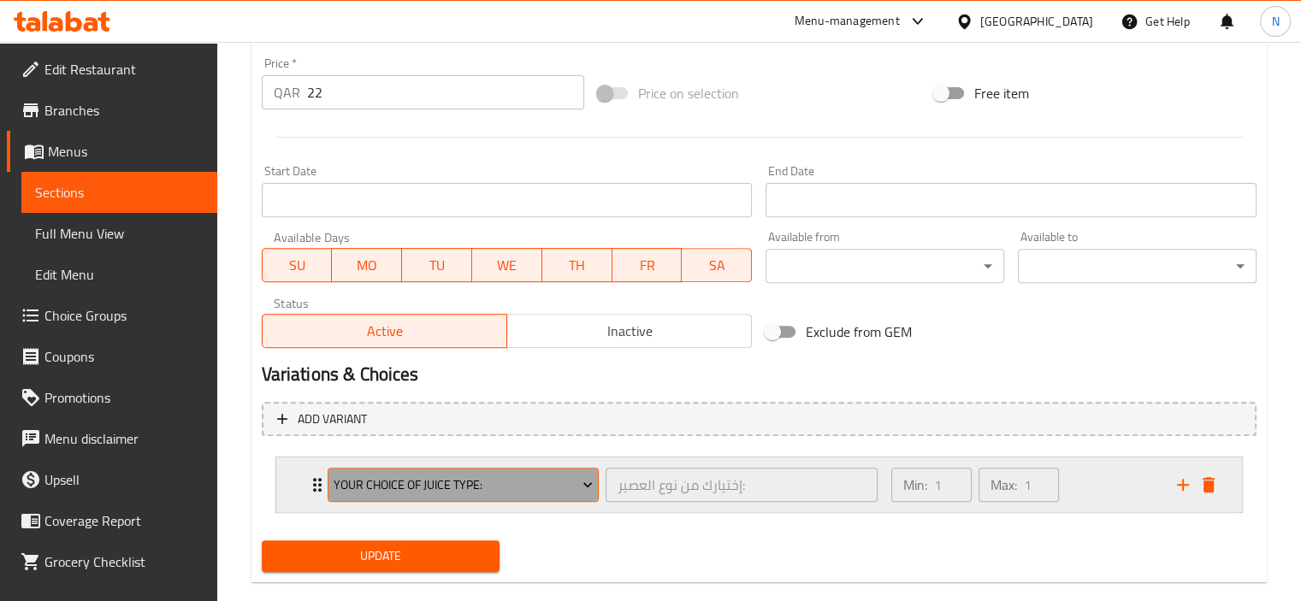
click at [328, 481] on button "your choice of juice type:" at bounding box center [464, 485] width 272 height 34
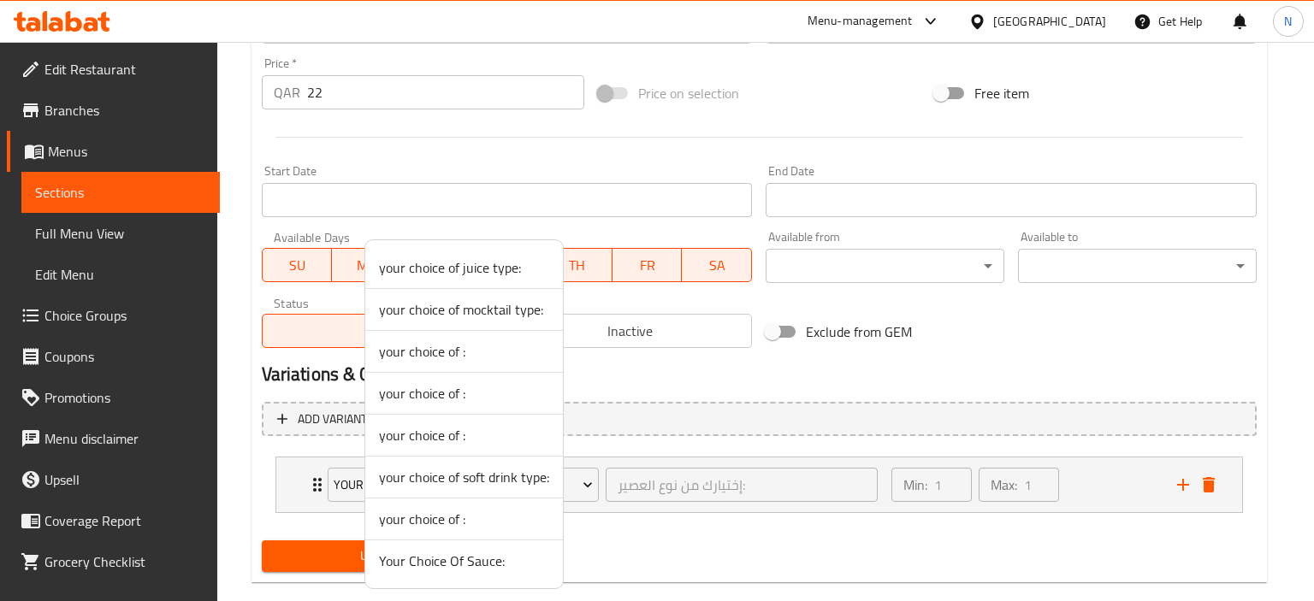
click at [421, 553] on span "Your Choice Of Sauce:" at bounding box center [464, 561] width 170 height 21
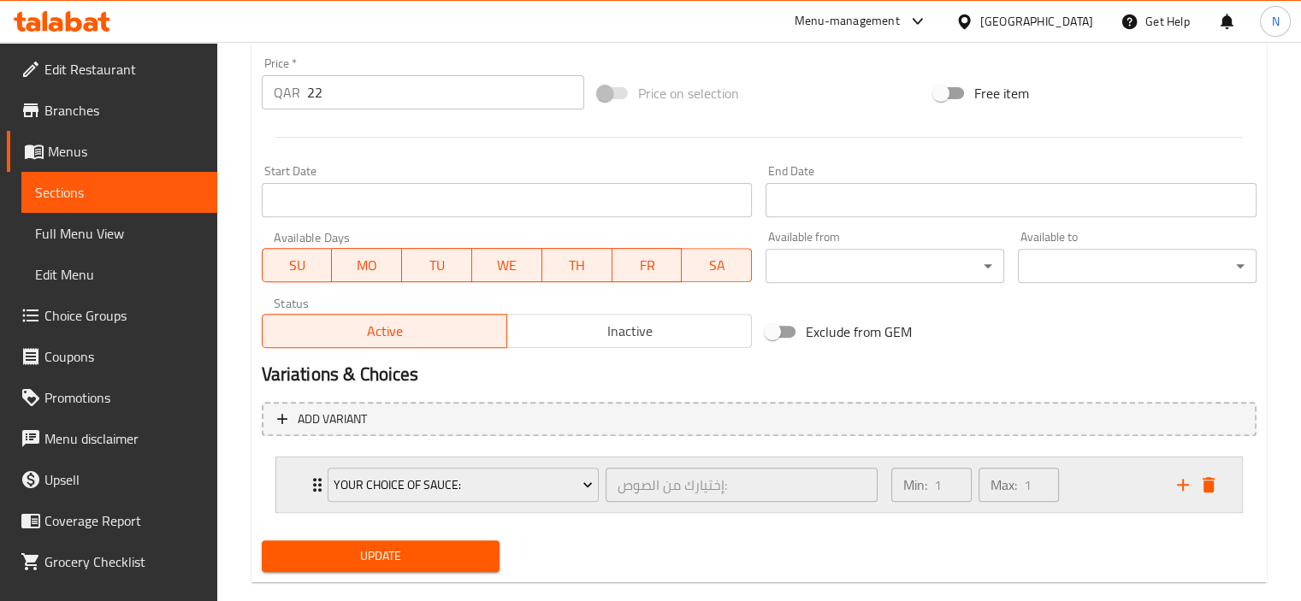
click at [317, 485] on div "Your Choice Of Sauce: إختيارك من الصوص: ​" at bounding box center [602, 485] width 571 height 55
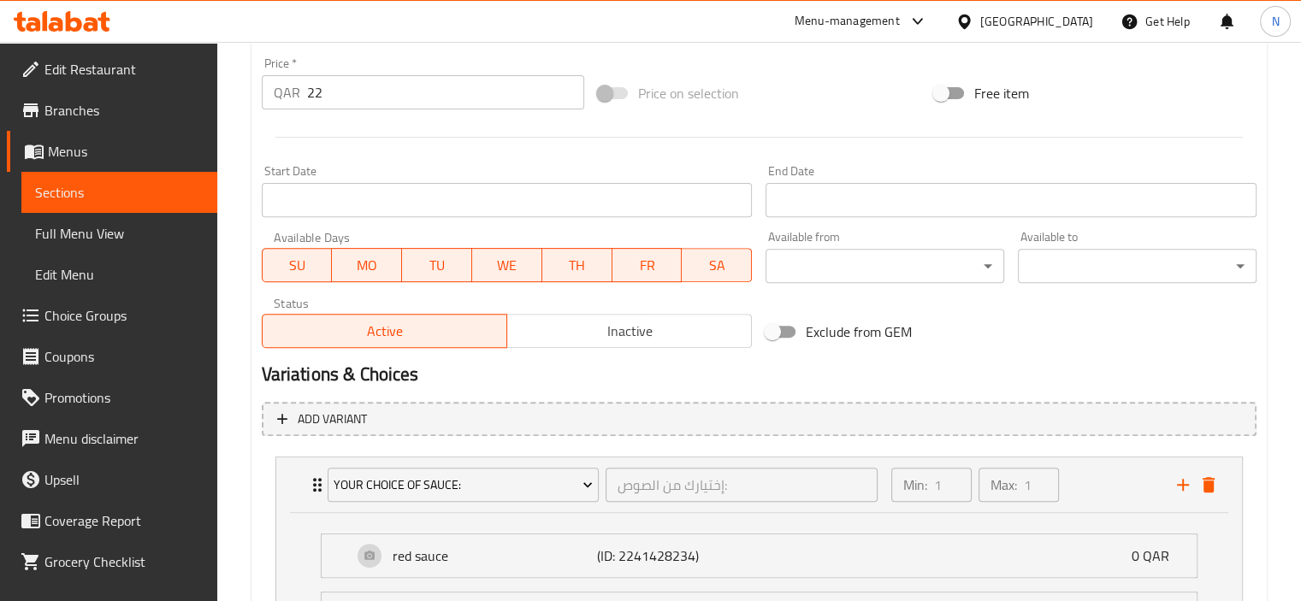
scroll to position [786, 0]
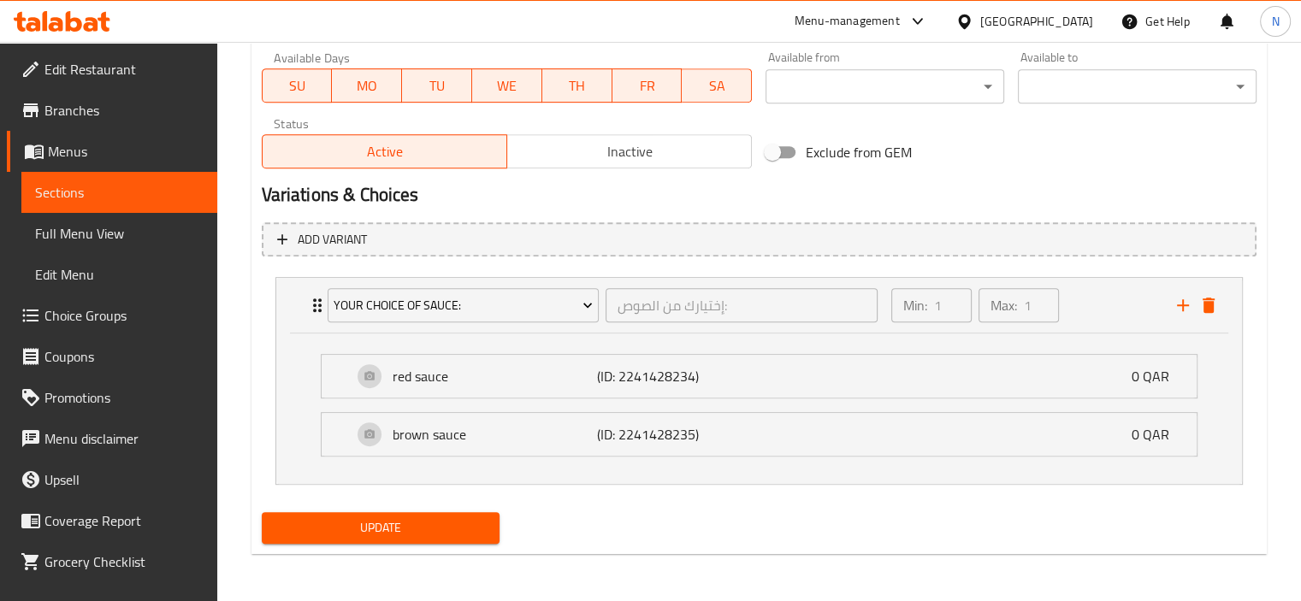
click at [423, 524] on span "Update" at bounding box center [380, 527] width 211 height 21
click at [58, 198] on span "Sections" at bounding box center [119, 192] width 168 height 21
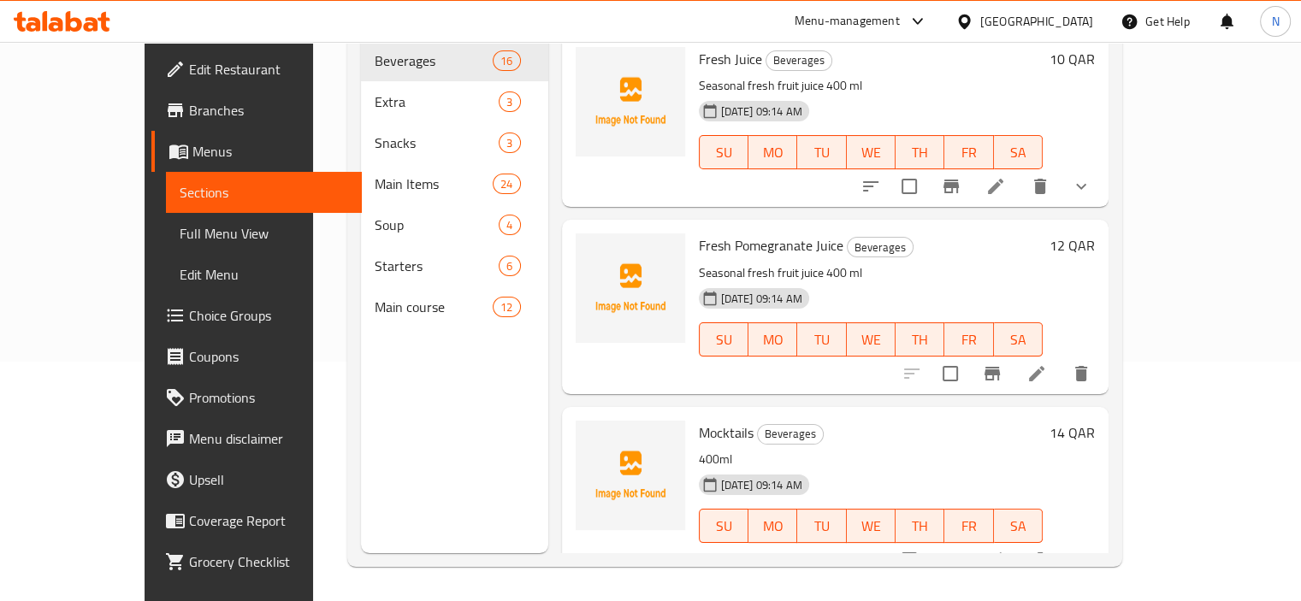
scroll to position [239, 0]
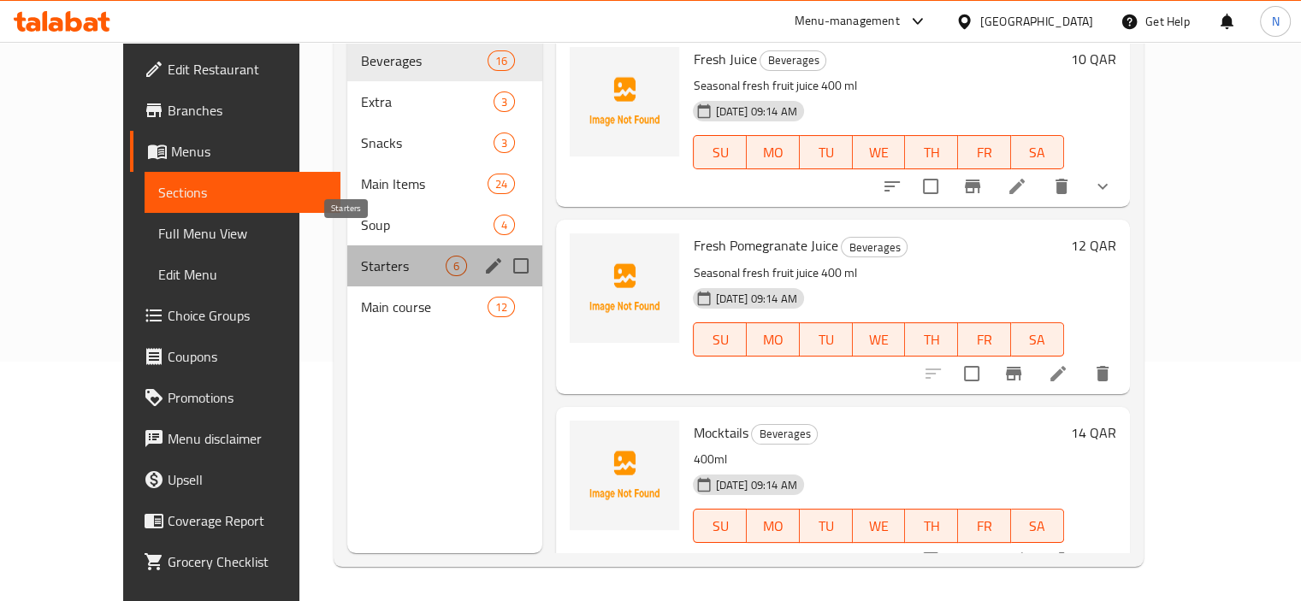
click at [361, 256] on span "Starters" at bounding box center [404, 266] width 86 height 21
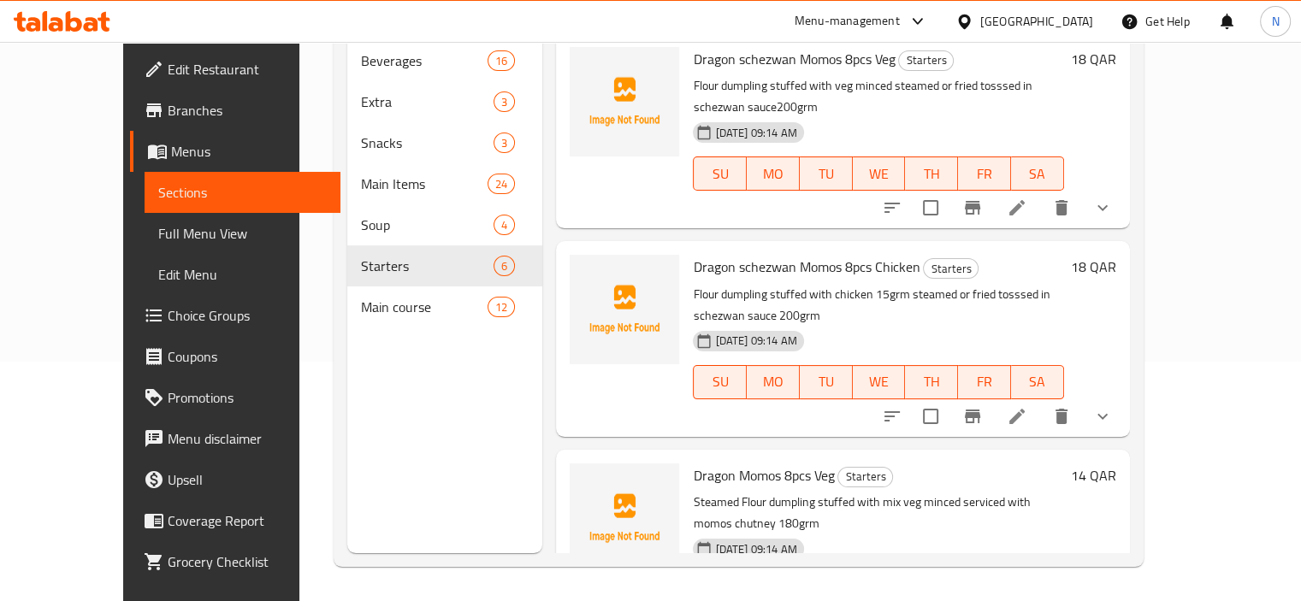
scroll to position [562, 0]
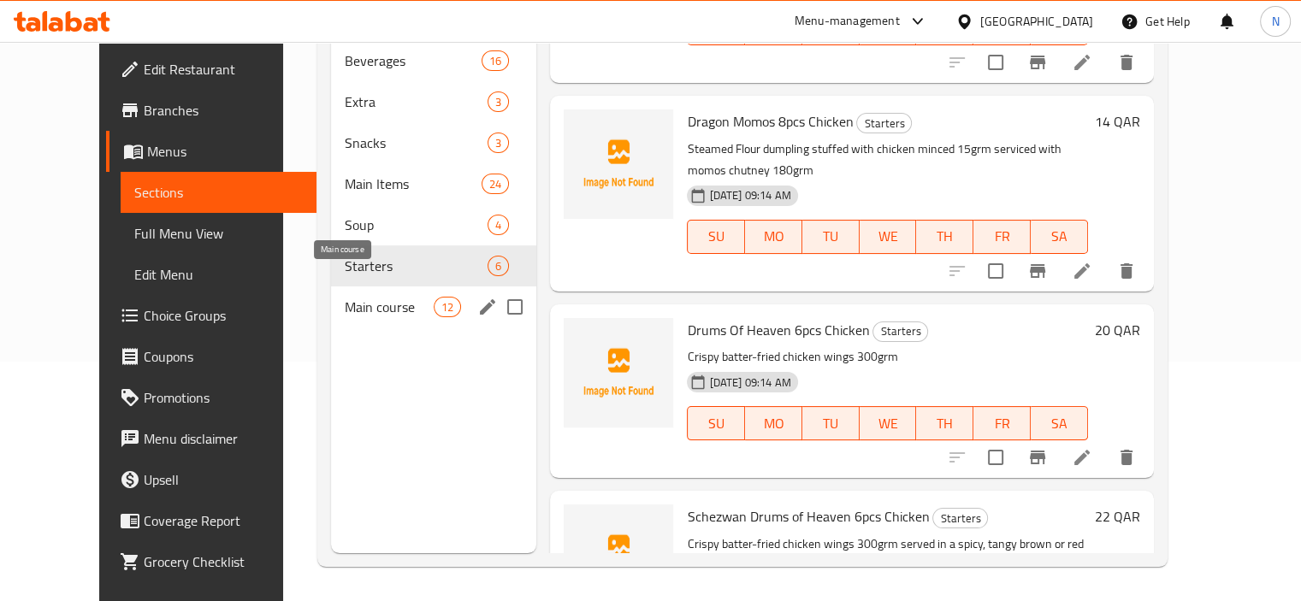
click at [345, 297] on span "Main course" at bounding box center [389, 307] width 89 height 21
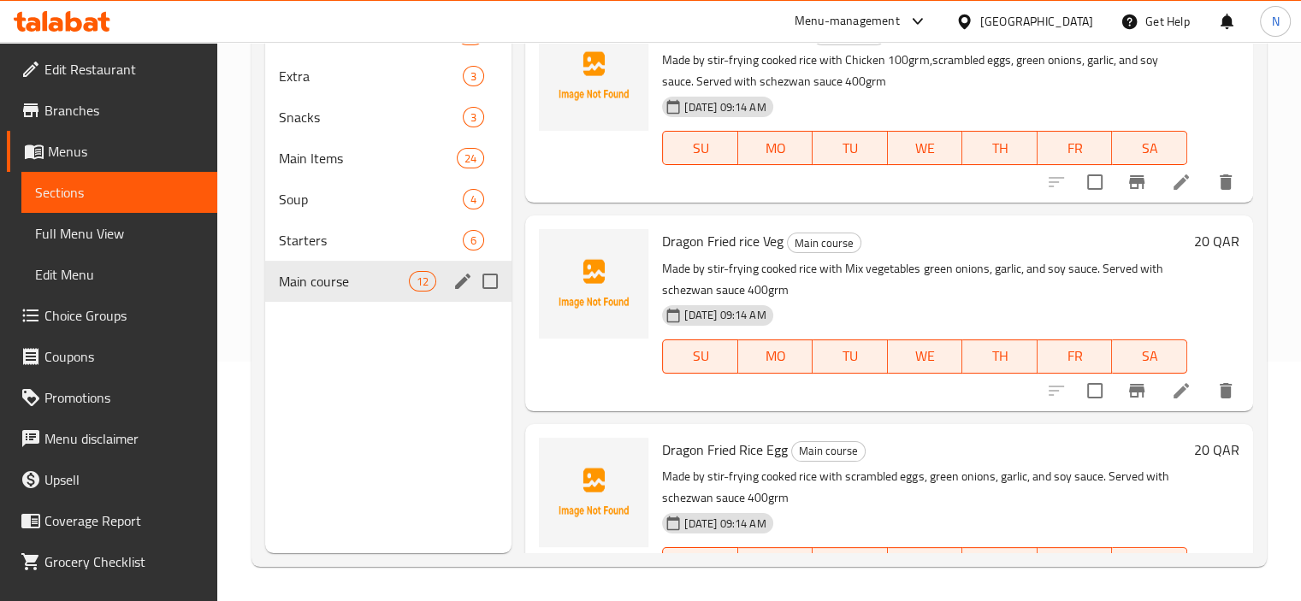
scroll to position [1591, 0]
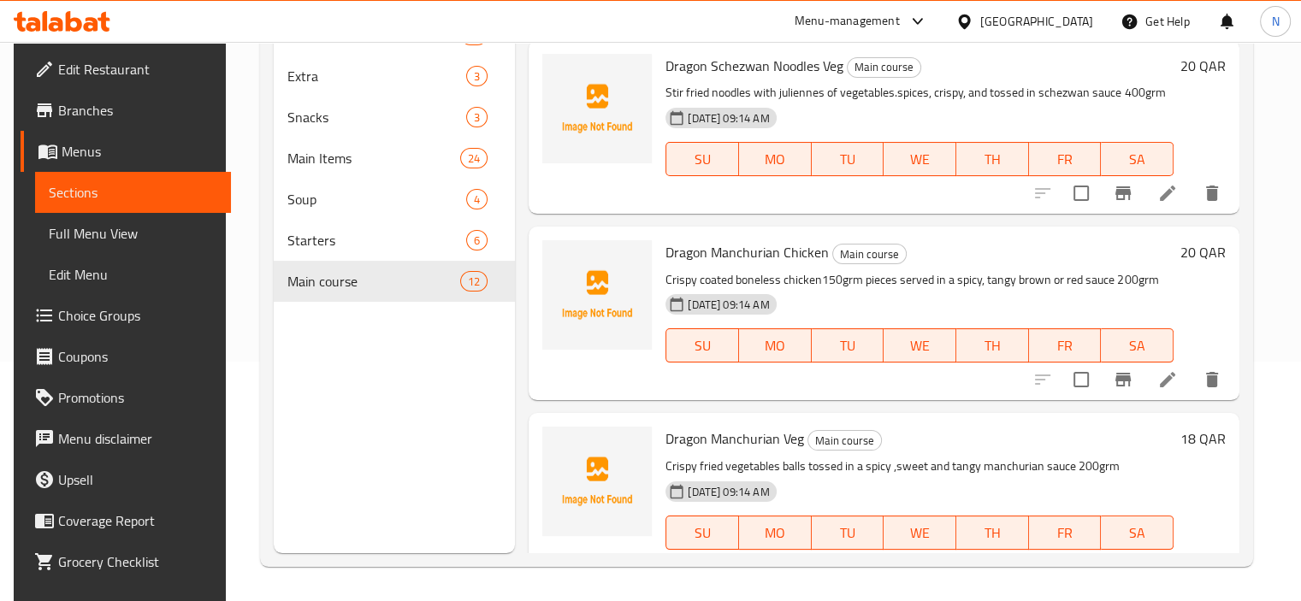
click at [1052, 281] on p "Crispy coated boneless chicken150grm pieces served in a spicy, tangy brown or r…" at bounding box center [919, 279] width 508 height 21
copy p "or"
click at [1172, 392] on li at bounding box center [1167, 379] width 48 height 31
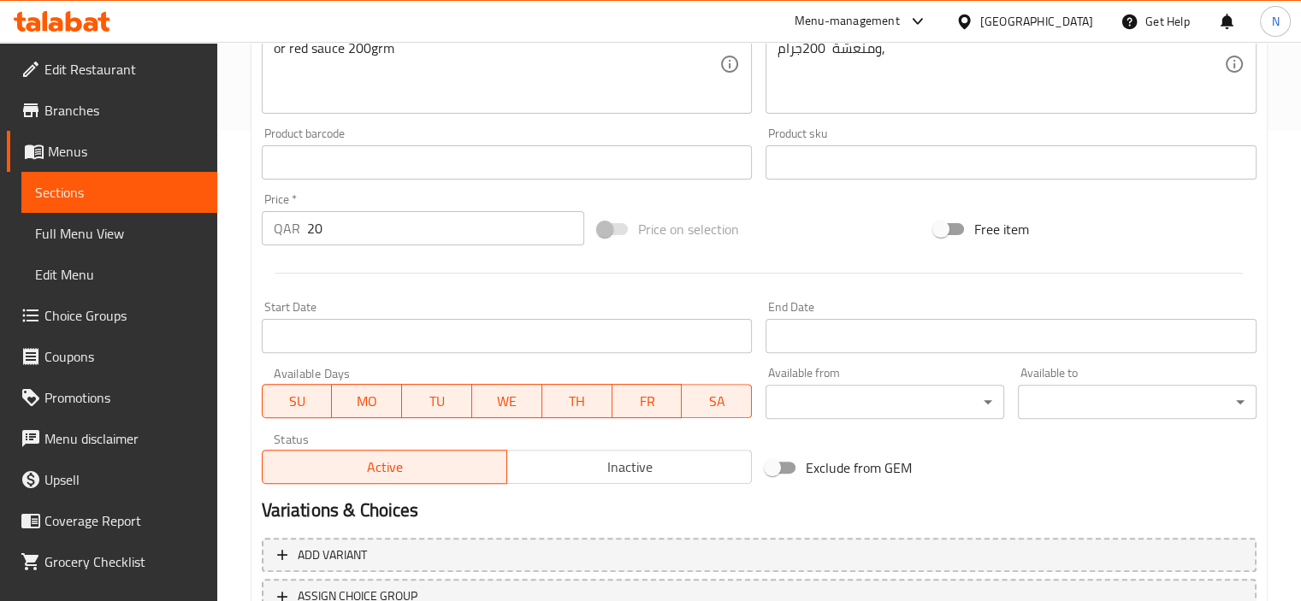
scroll to position [606, 0]
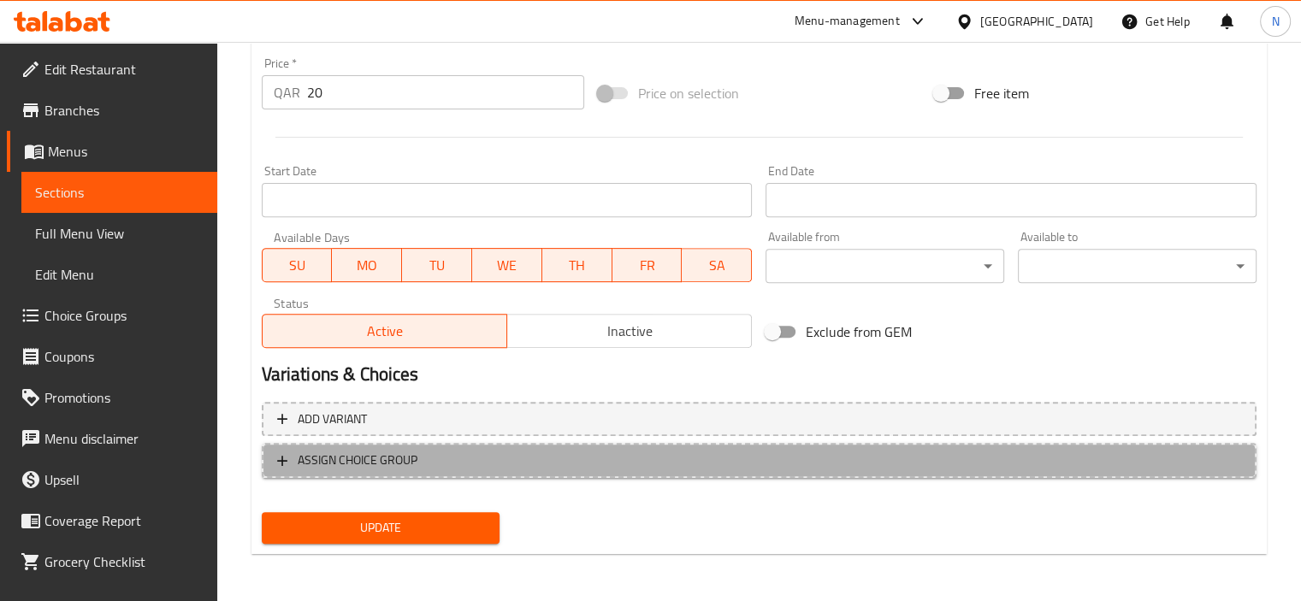
click at [325, 471] on button "ASSIGN CHOICE GROUP" at bounding box center [759, 460] width 995 height 35
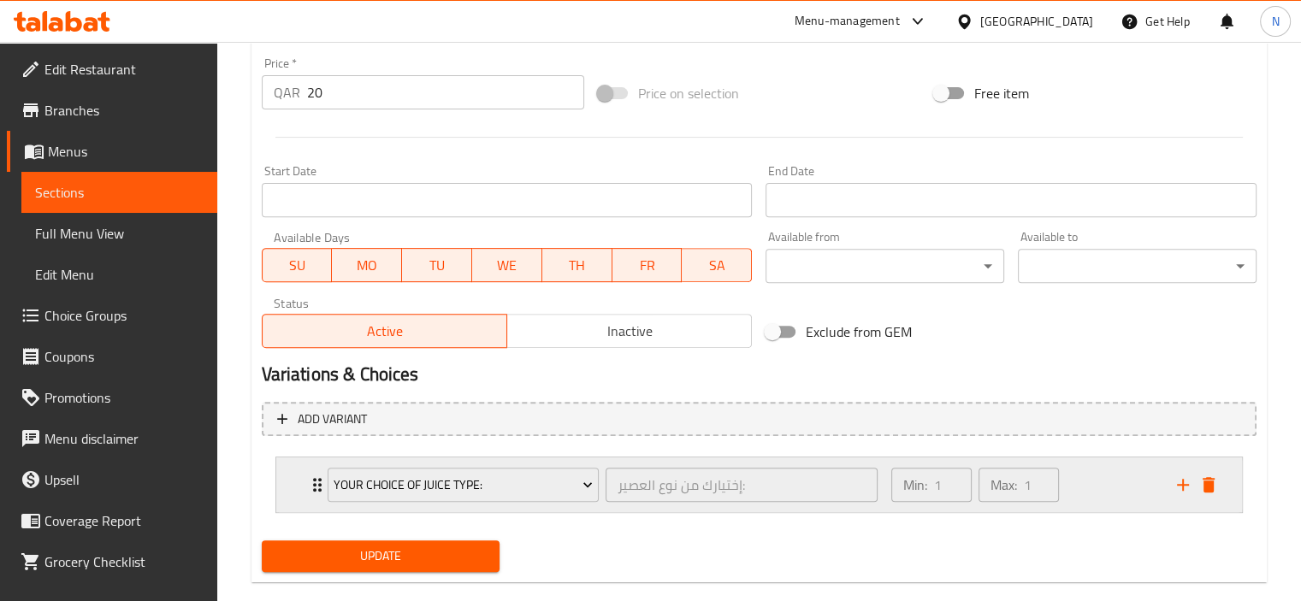
click at [319, 485] on div "your choice of juice type: إختيارك من نوع العصير: ​" at bounding box center [602, 485] width 571 height 55
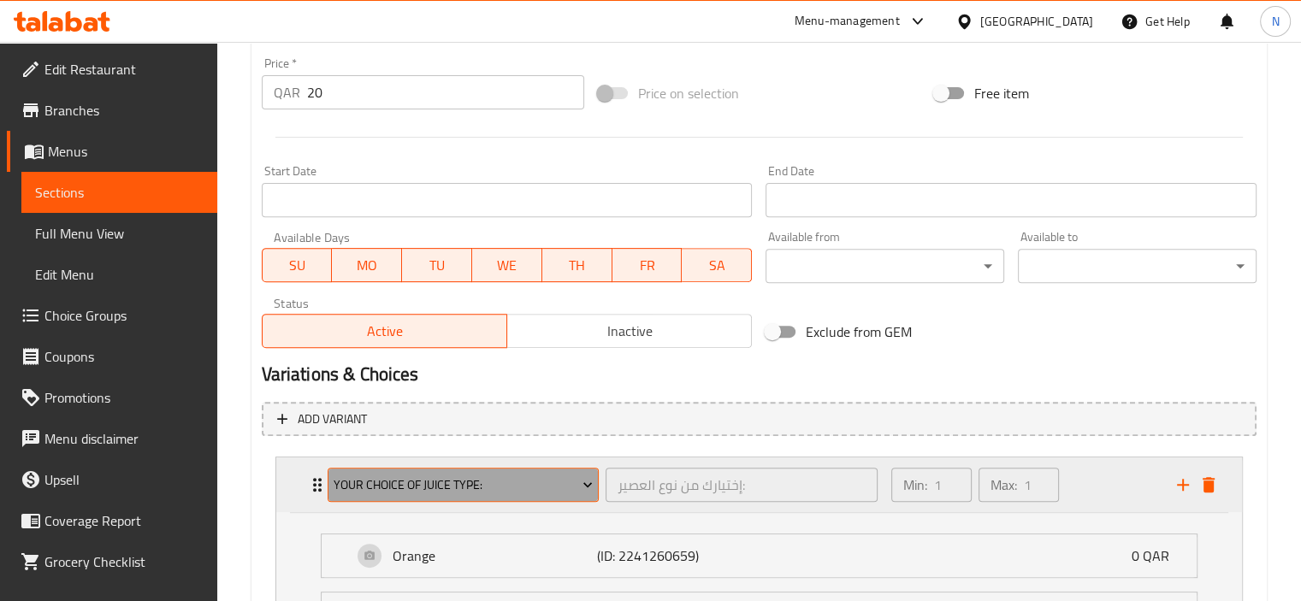
click at [410, 485] on span "your choice of juice type:" at bounding box center [463, 485] width 259 height 21
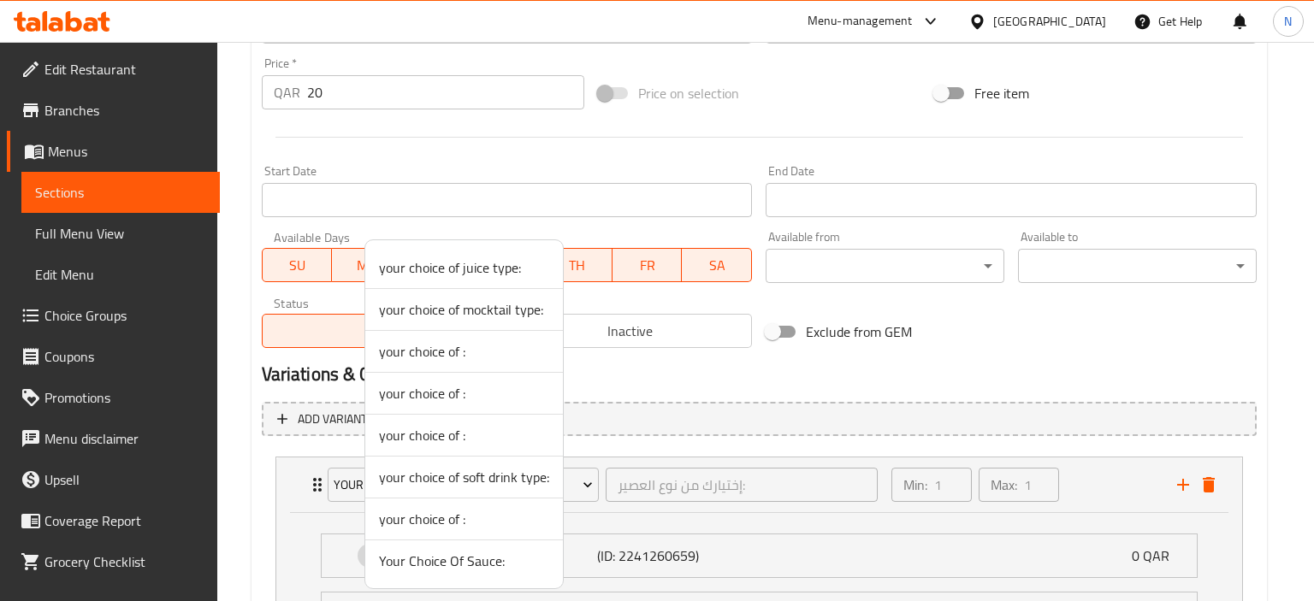
click at [417, 555] on span "Your Choice Of Sauce:" at bounding box center [464, 561] width 170 height 21
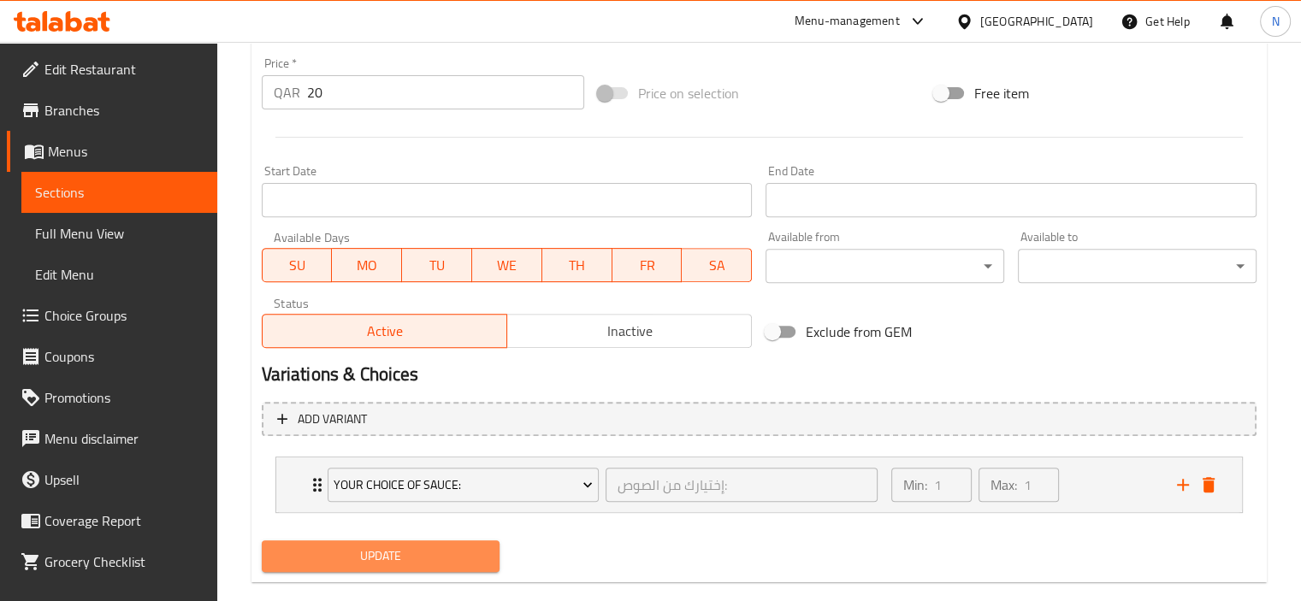
click at [343, 546] on span "Update" at bounding box center [380, 556] width 211 height 21
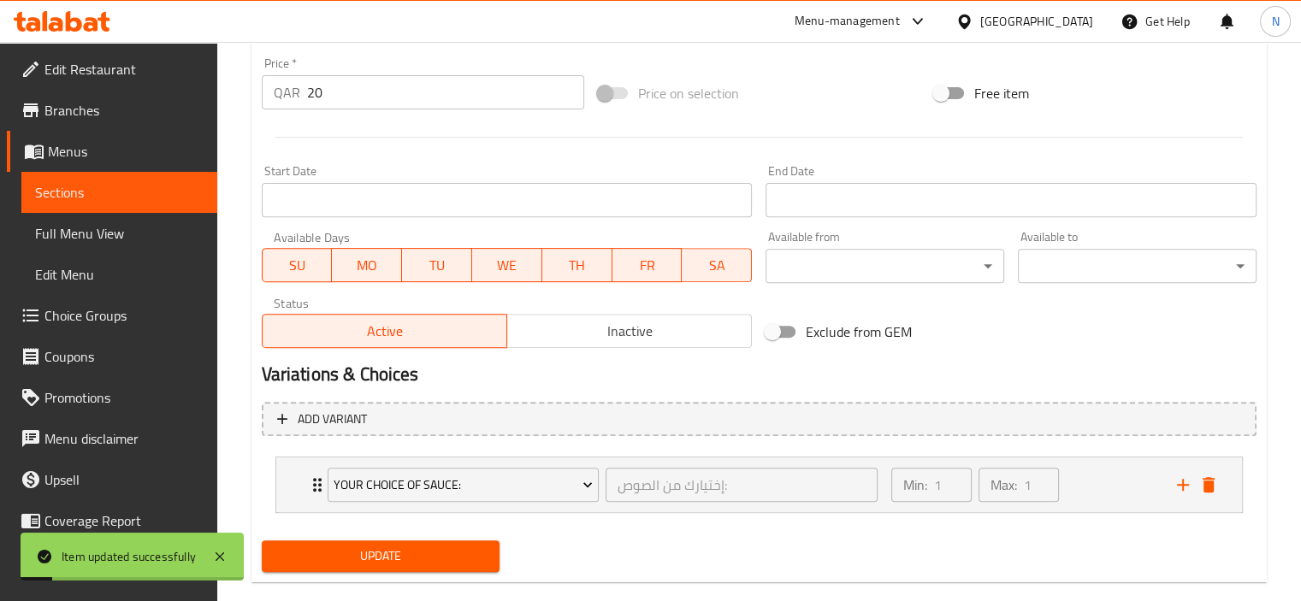
click at [67, 202] on span "Sections" at bounding box center [119, 192] width 168 height 21
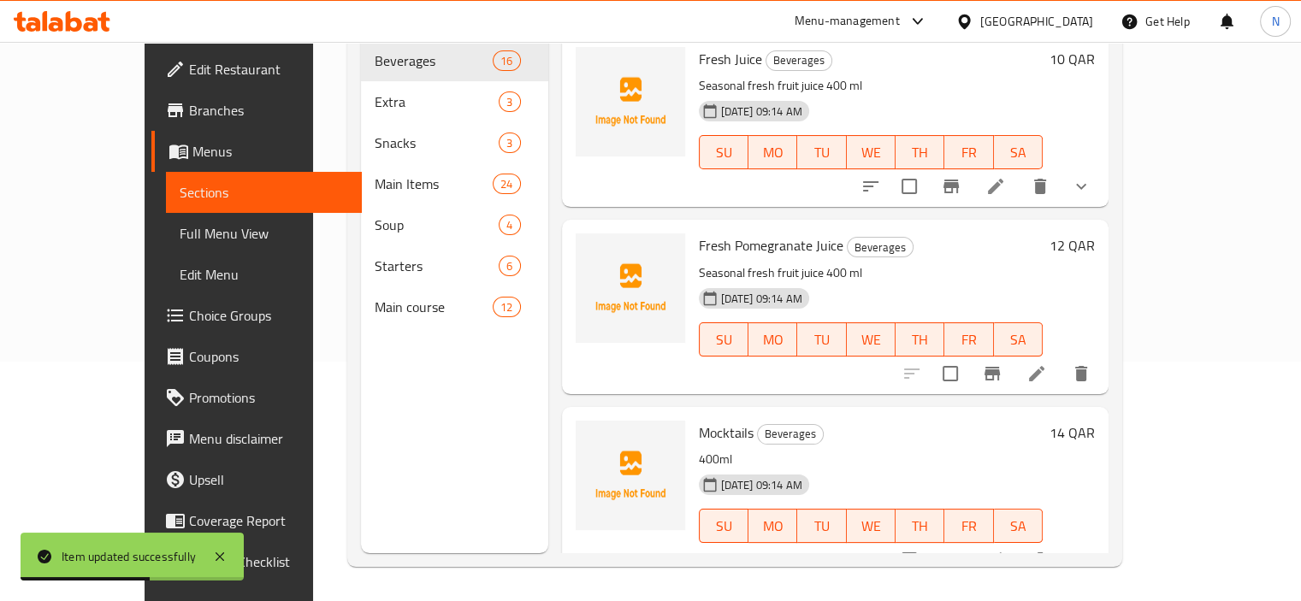
scroll to position [1864, 0]
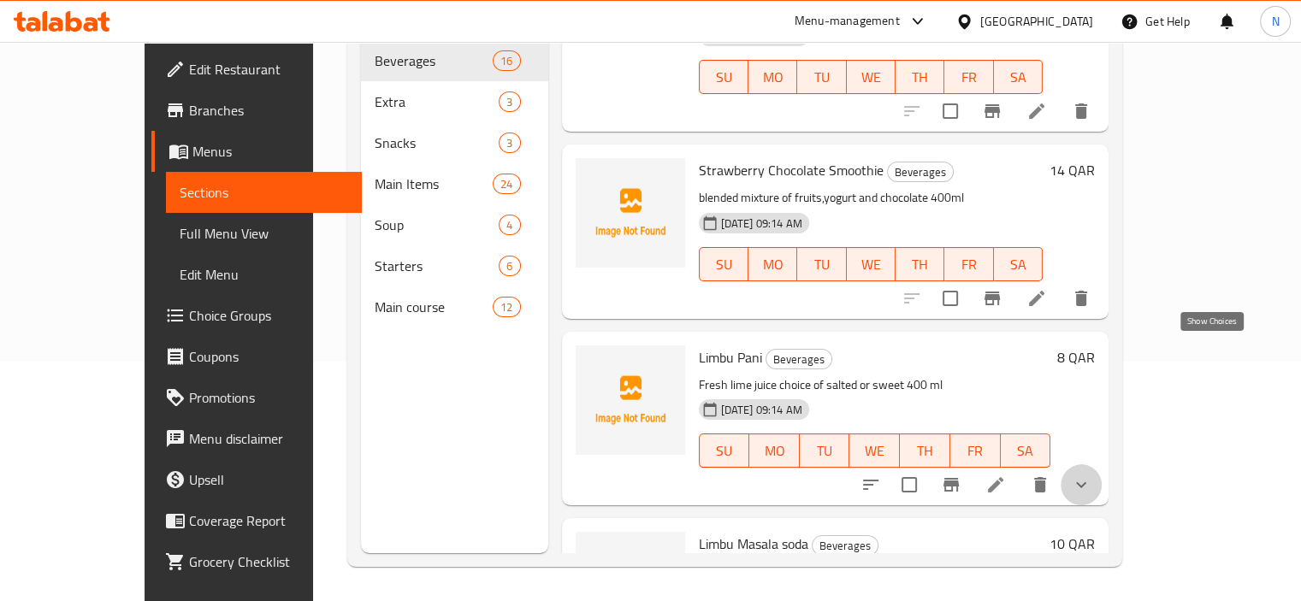
click at [1091, 475] on icon "show more" at bounding box center [1081, 485] width 21 height 21
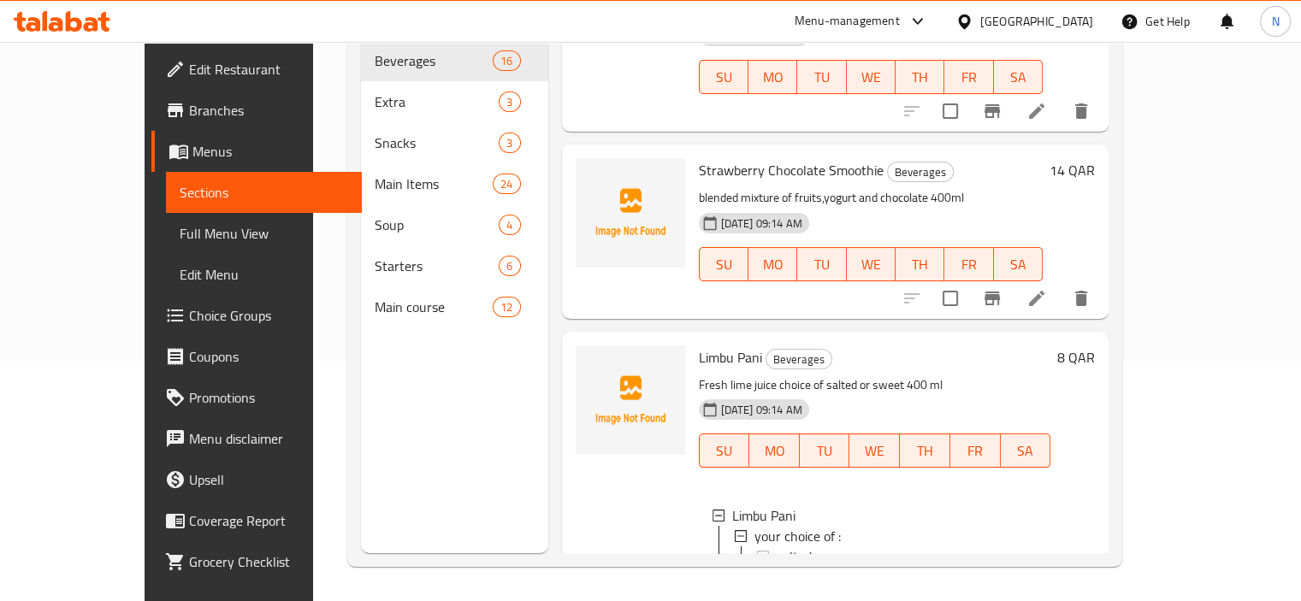
click at [1095, 352] on div "8 QAR" at bounding box center [1072, 484] width 44 height 276
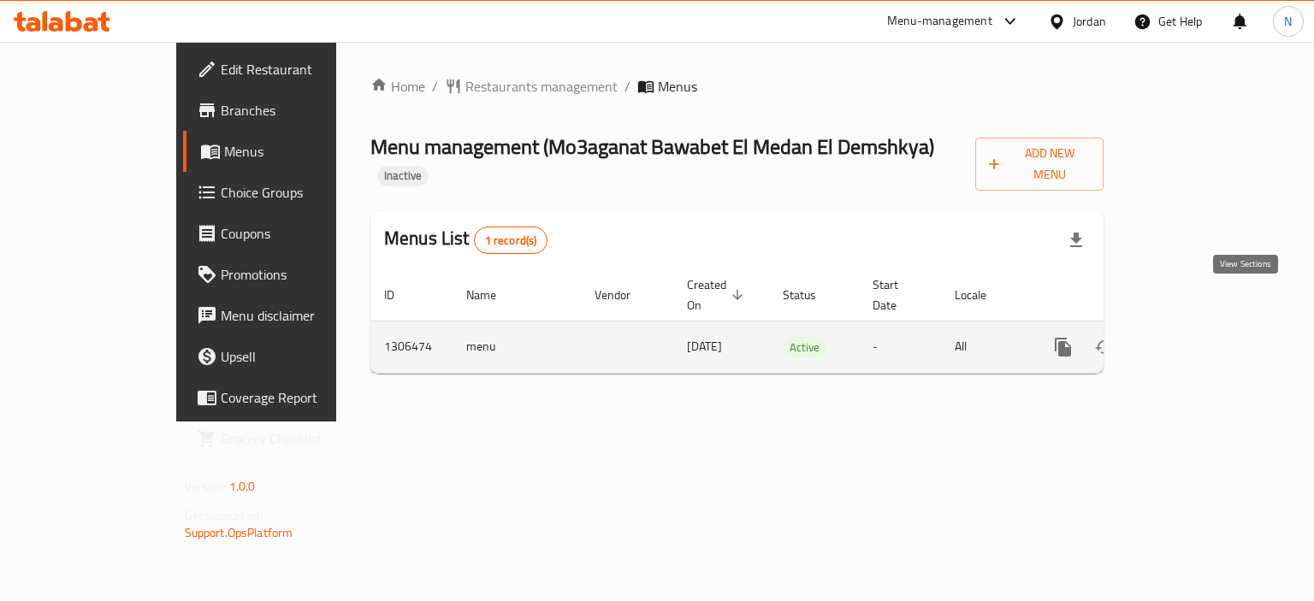
click at [1196, 337] on icon "enhanced table" at bounding box center [1186, 347] width 21 height 21
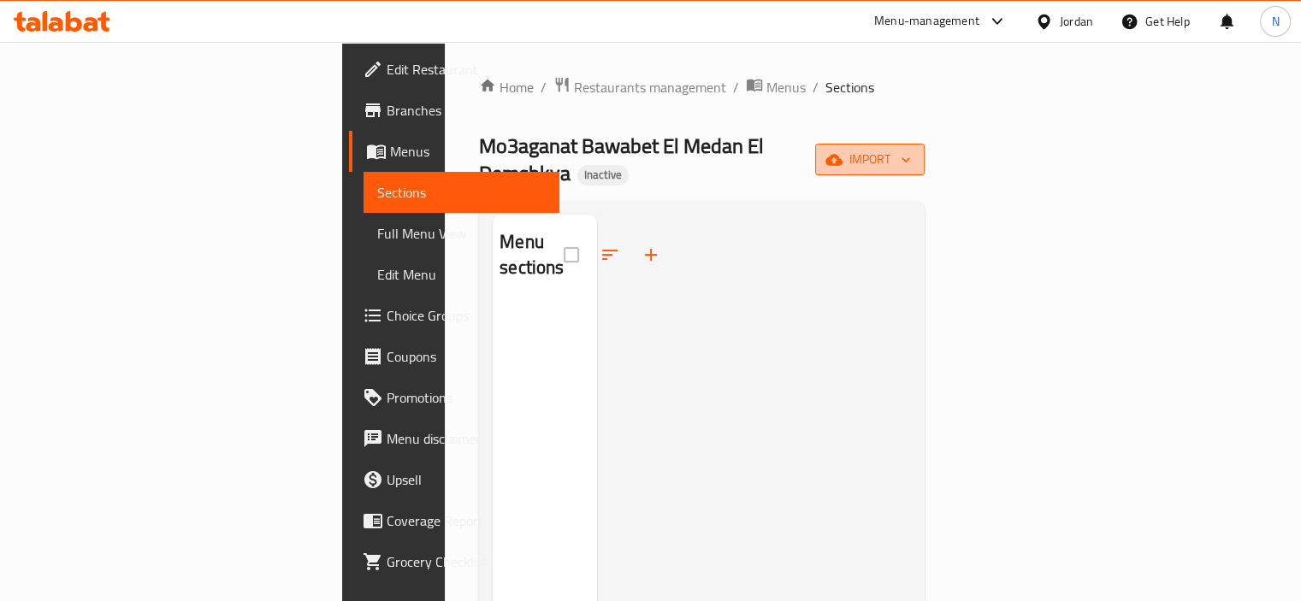
click at [925, 144] on button "import" at bounding box center [869, 160] width 109 height 32
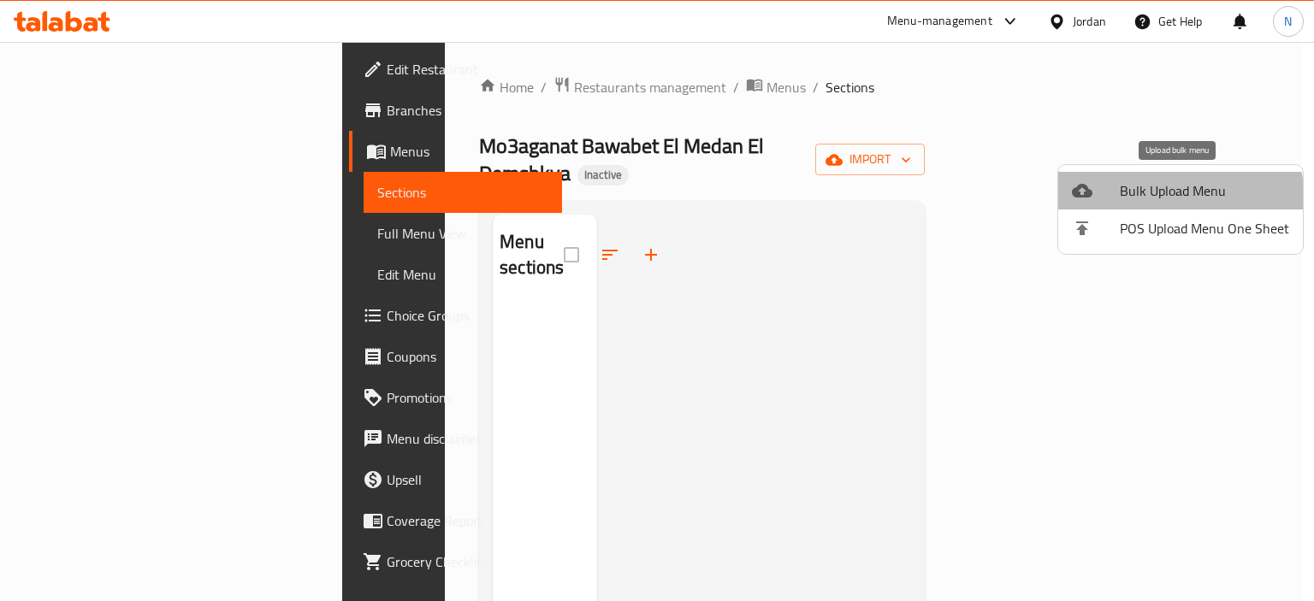
click at [1116, 204] on li "Bulk Upload Menu" at bounding box center [1180, 191] width 245 height 38
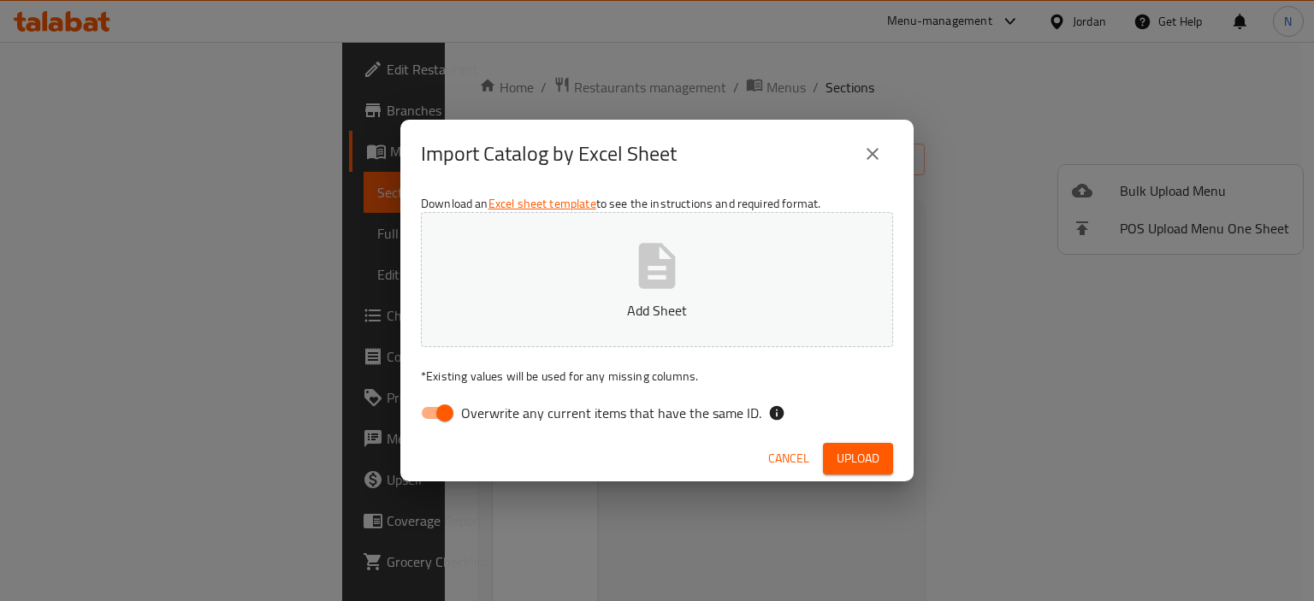
click at [642, 285] on icon "button" at bounding box center [657, 265] width 37 height 45
click at [417, 417] on input "Overwrite any current items that have the same ID." at bounding box center [444, 413] width 97 height 32
checkbox input "false"
click at [848, 458] on span "Upload" at bounding box center [857, 458] width 43 height 21
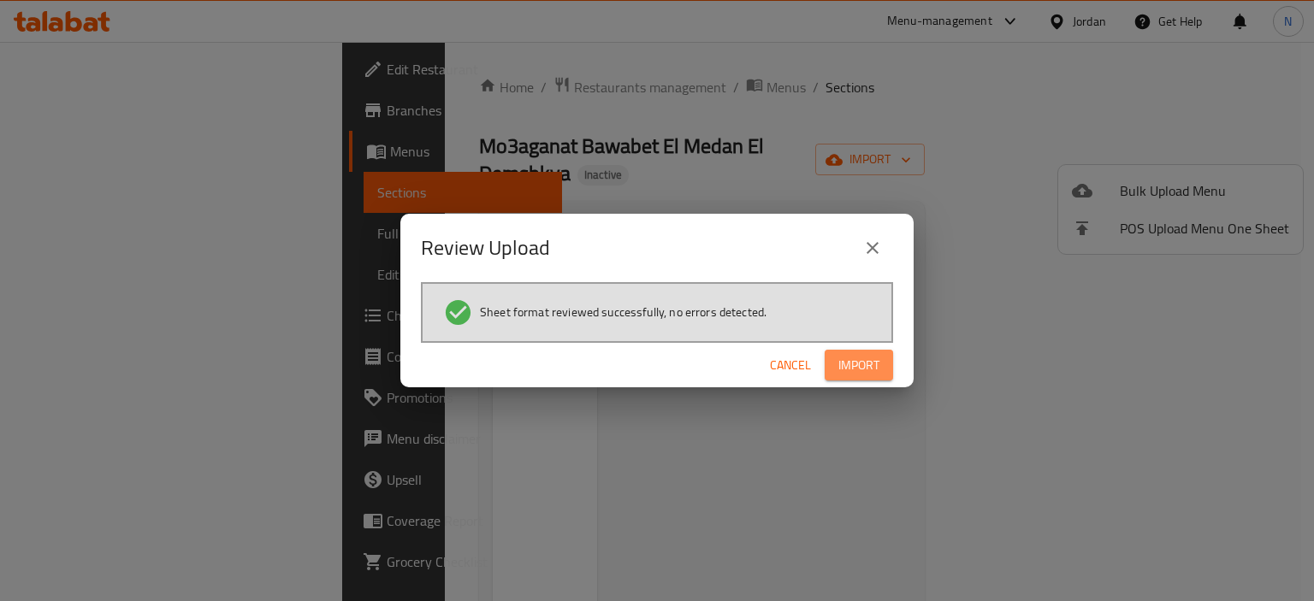
click at [851, 357] on span "Import" at bounding box center [858, 365] width 41 height 21
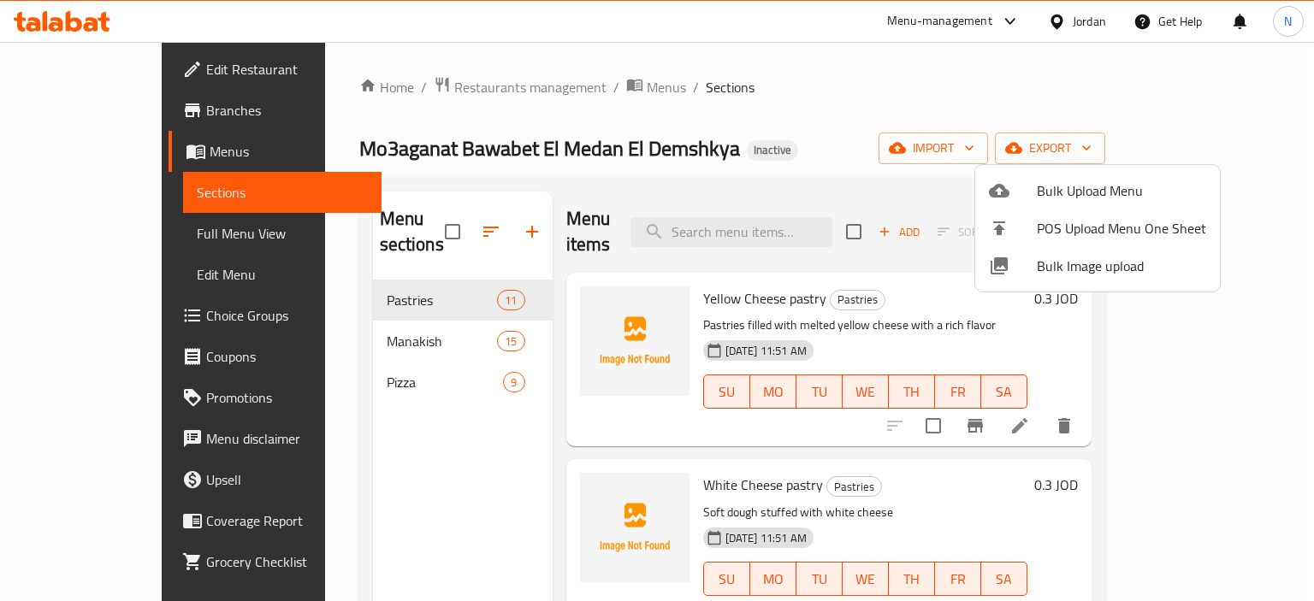
click at [109, 233] on div at bounding box center [657, 300] width 1314 height 601
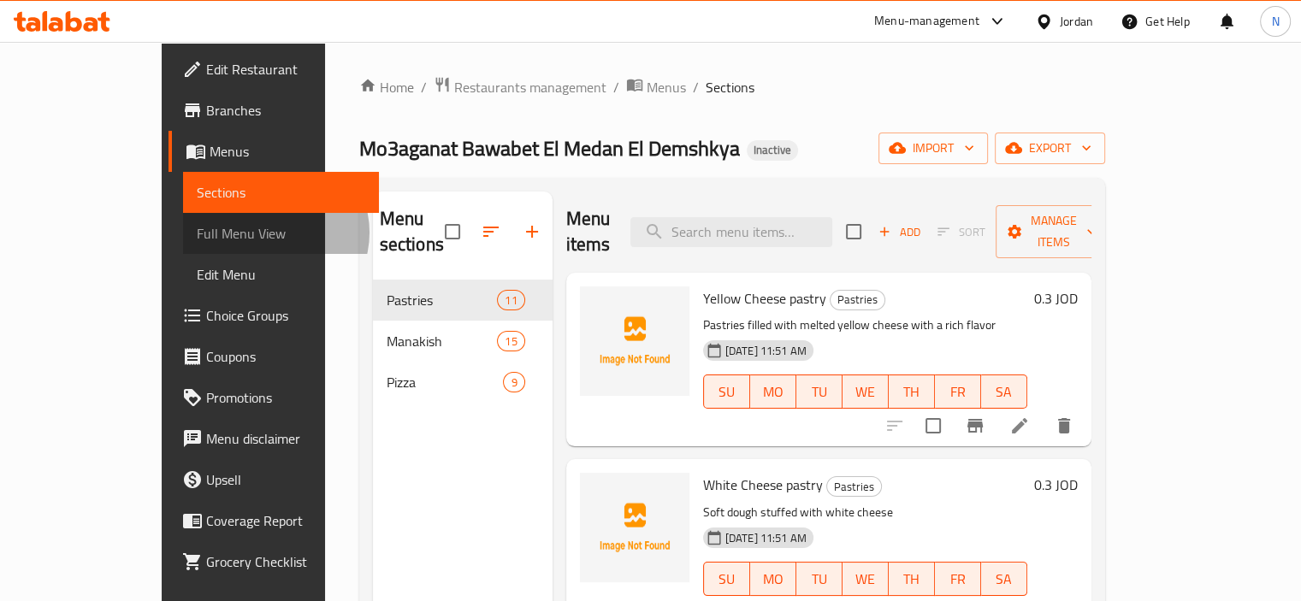
click at [197, 233] on span "Full Menu View" at bounding box center [281, 233] width 168 height 21
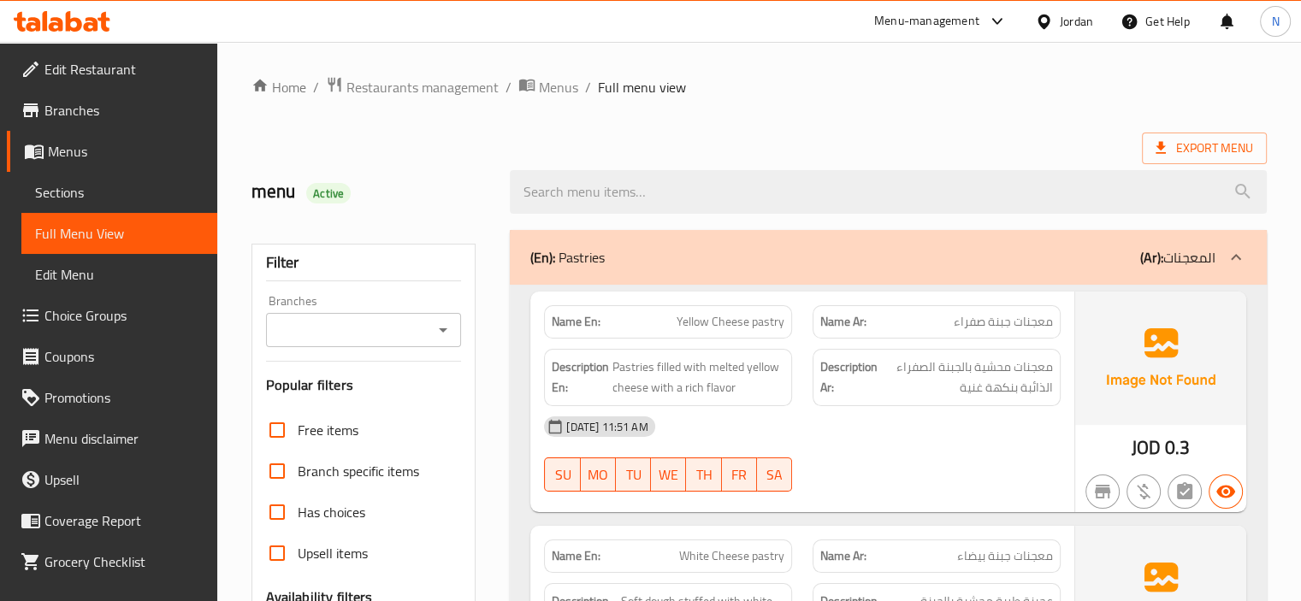
click at [474, 317] on div "Filter Branches Branches Popular filters Free items Branch specific items Has c…" at bounding box center [363, 560] width 225 height 632
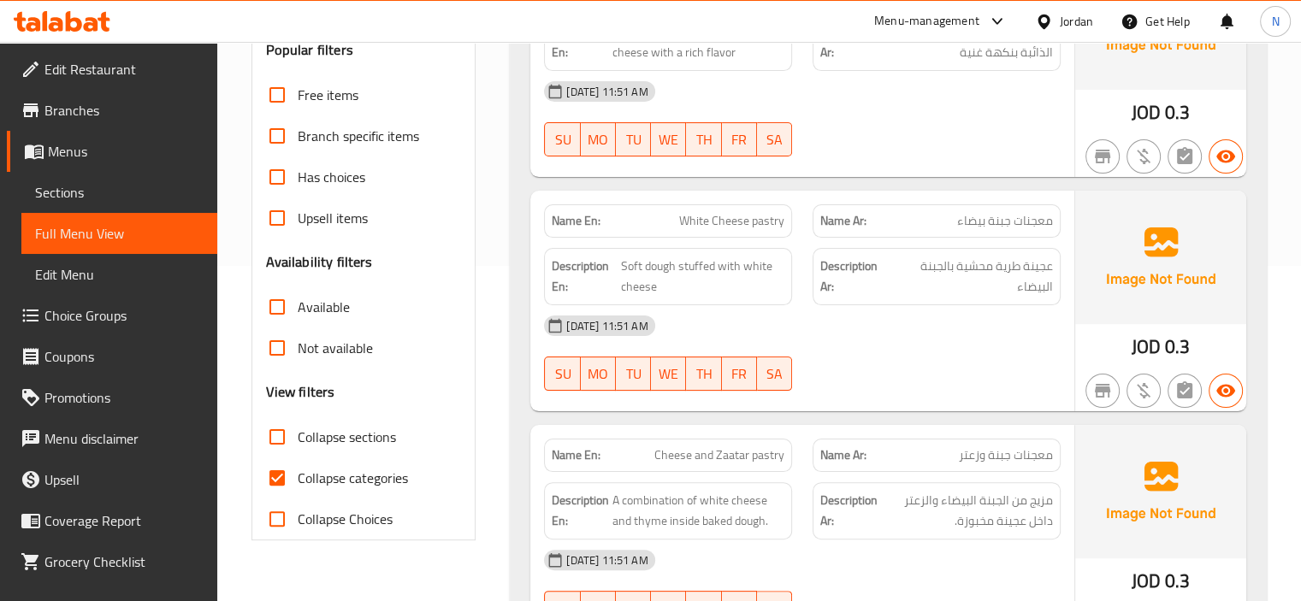
scroll to position [376, 0]
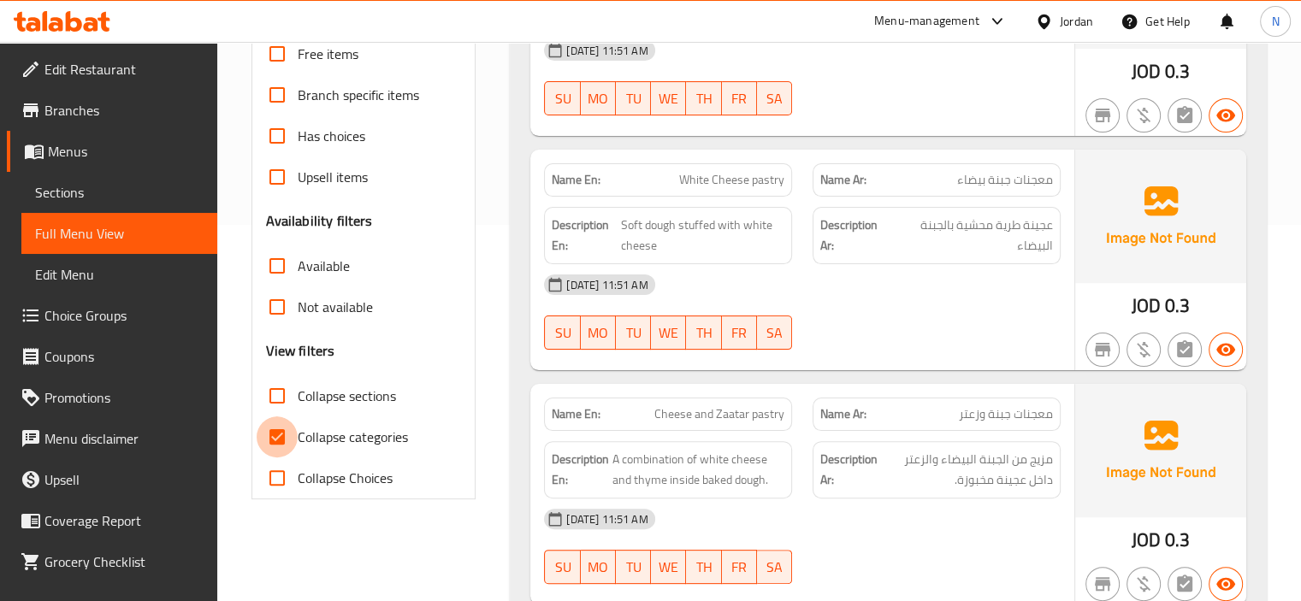
click at [287, 430] on input "Collapse categories" at bounding box center [277, 437] width 41 height 41
checkbox input "false"
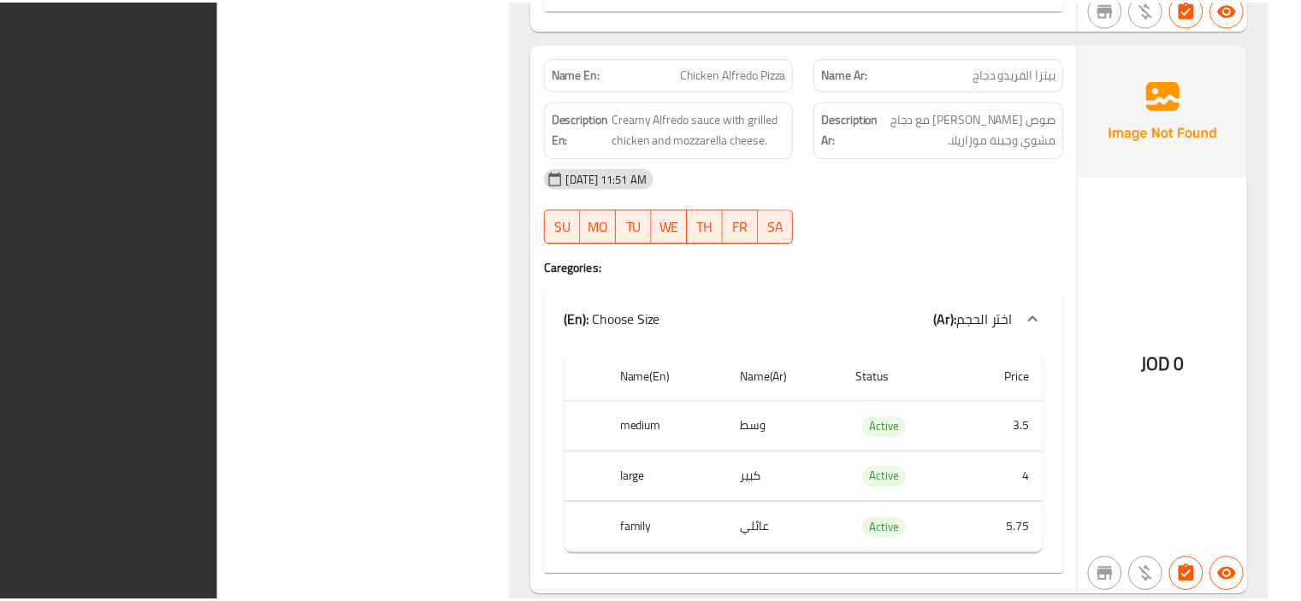
scroll to position [10736, 0]
